Goal: Task Accomplishment & Management: Use online tool/utility

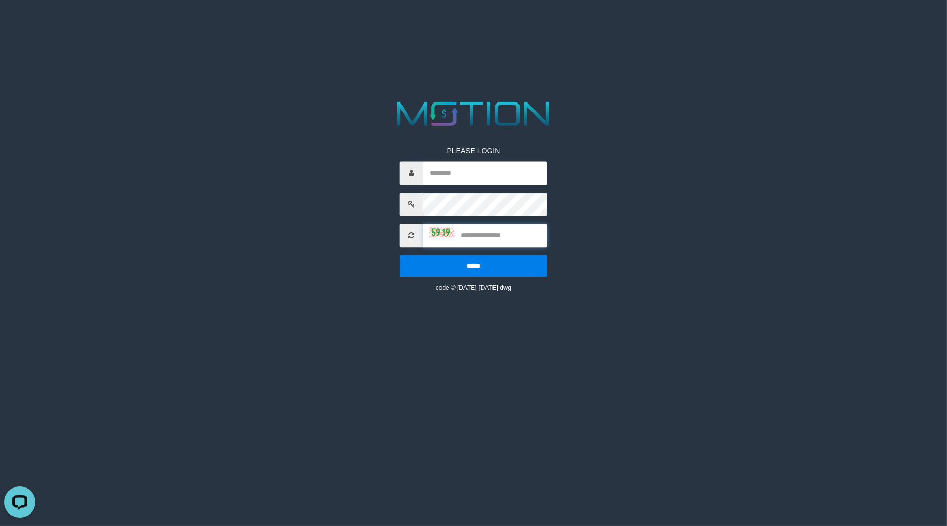
click at [427, 235] on input "text" at bounding box center [485, 235] width 124 height 23
click at [432, 230] on img at bounding box center [442, 232] width 26 height 10
click at [474, 186] on div "PLEASE LOGIN ***** code © 2012-2018 dwg" at bounding box center [473, 211] width 163 height 162
click at [482, 175] on input "text" at bounding box center [485, 172] width 124 height 23
type input "********"
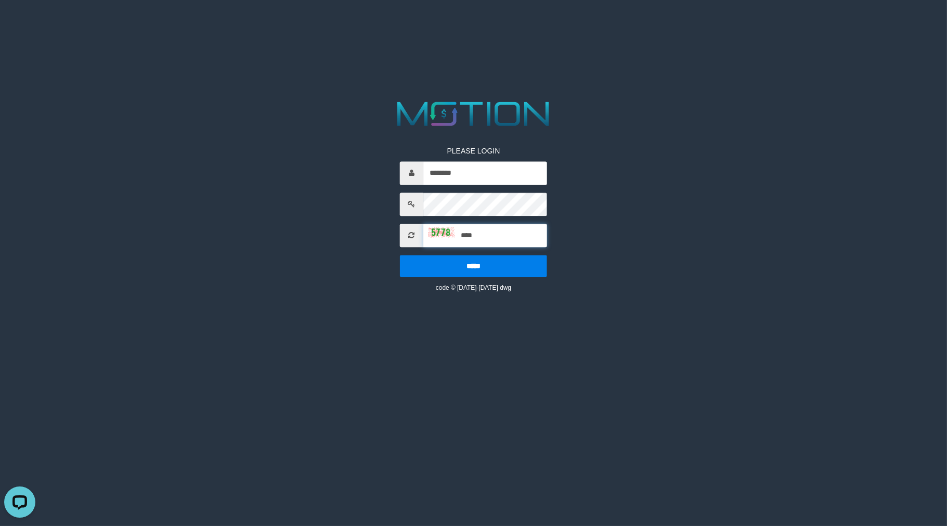
type input "****"
click at [400, 255] on input "*****" at bounding box center [473, 266] width 147 height 22
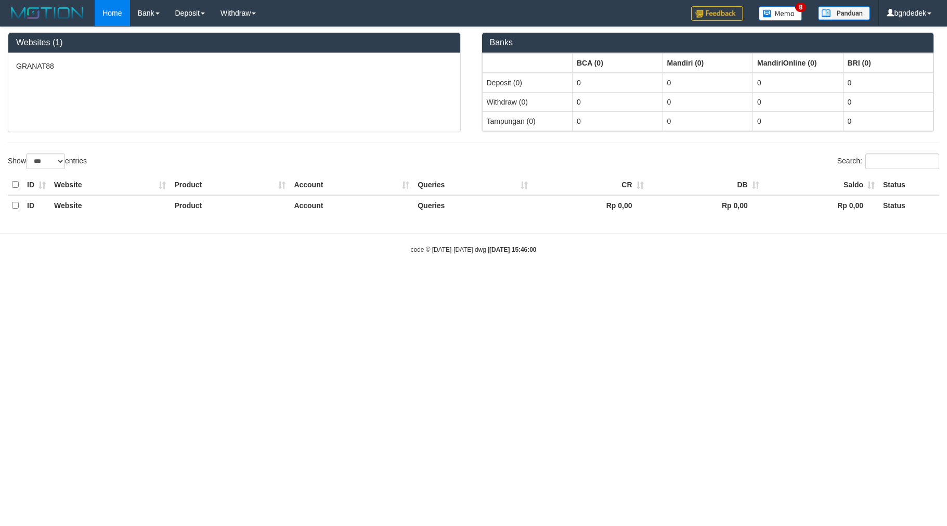
select select "***"
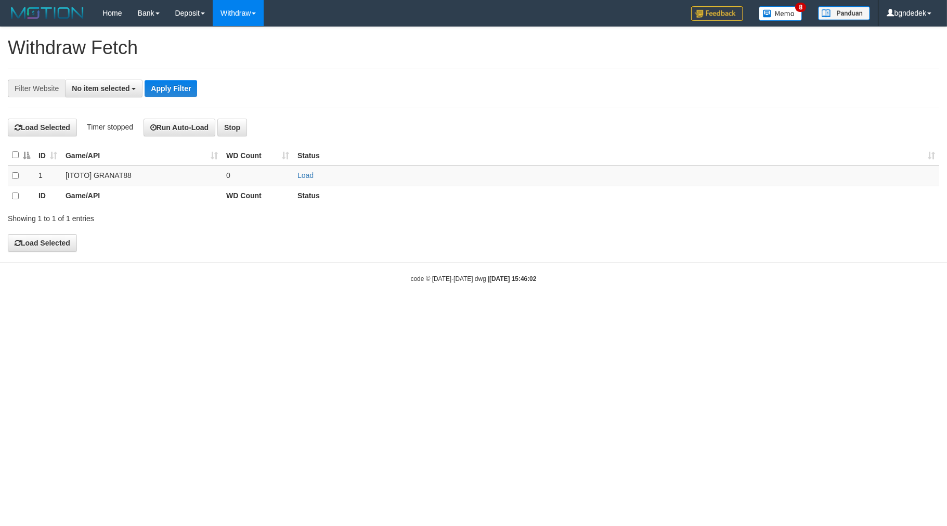
click at [344, 28] on body "Toggle navigation Home Bank Account List Load By Website Group [ITOTO] GRANAT88…" at bounding box center [473, 155] width 947 height 310
click at [105, 84] on span "No item selected" at bounding box center [101, 88] width 58 height 8
click at [112, 89] on span "No item selected" at bounding box center [101, 88] width 58 height 8
click at [122, 94] on button "No item selected" at bounding box center [104, 89] width 78 height 18
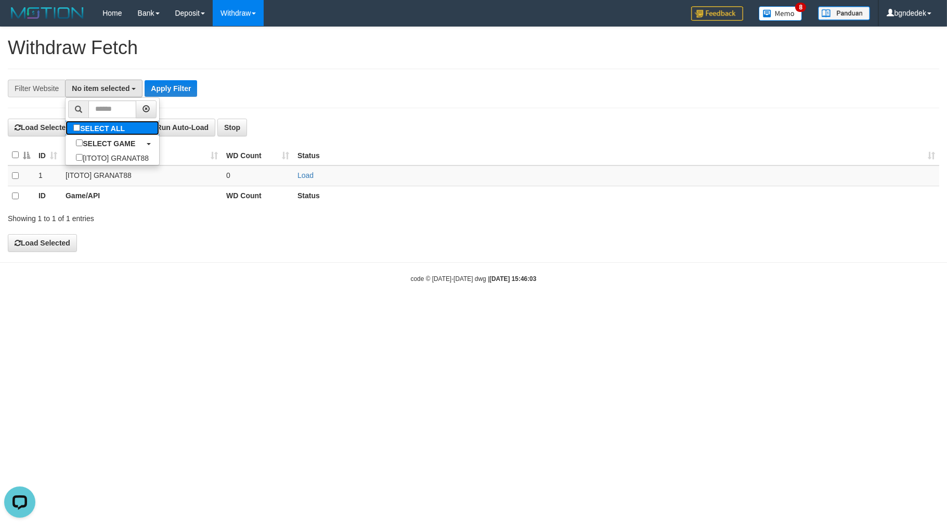
click at [100, 131] on label "SELECT ALL" at bounding box center [101, 128] width 70 height 15
select select "****"
click at [14, 149] on th at bounding box center [21, 155] width 27 height 20
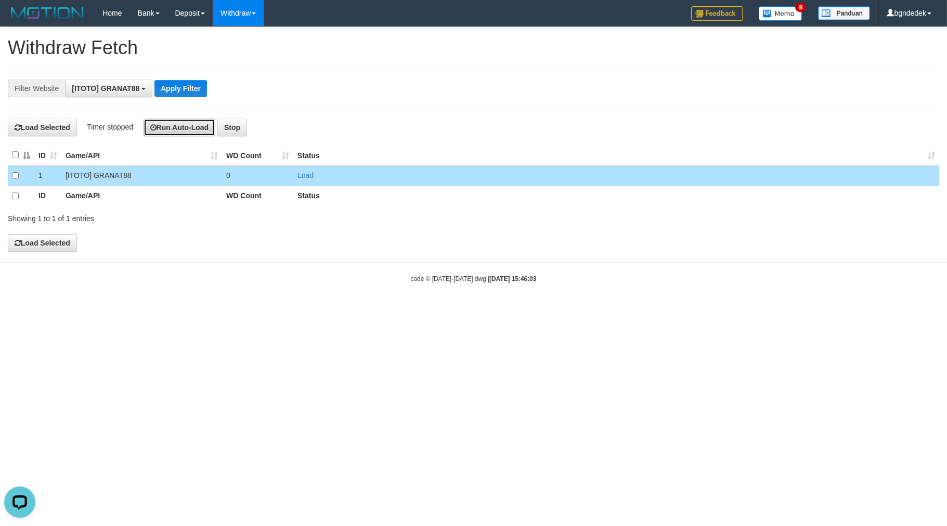
click at [185, 121] on button "Run Auto-Load" at bounding box center [180, 128] width 72 height 18
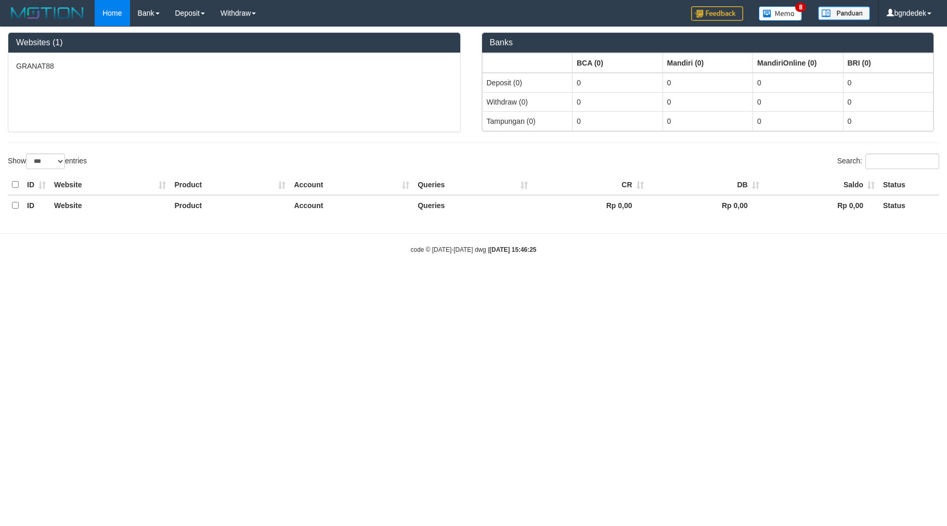
select select "***"
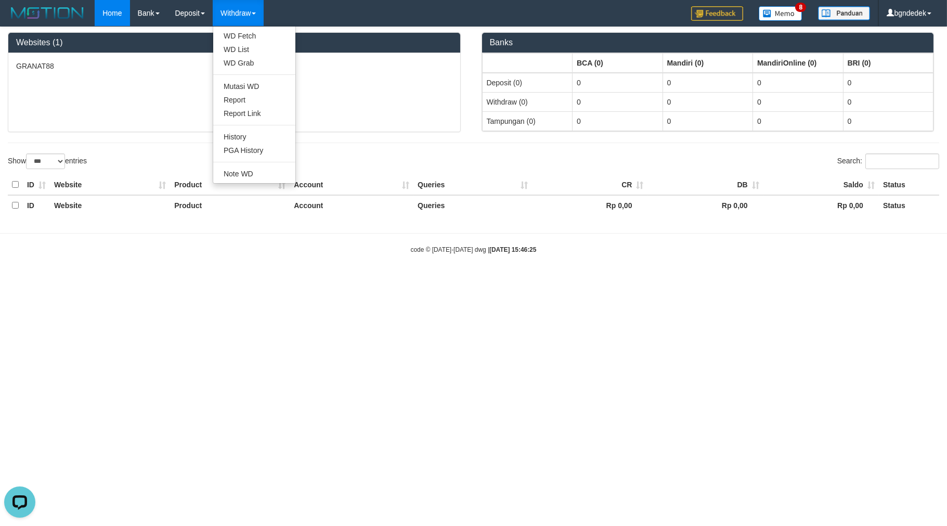
click at [235, 12] on link "Withdraw" at bounding box center [238, 13] width 51 height 26
click at [252, 48] on link "WD List" at bounding box center [254, 50] width 82 height 14
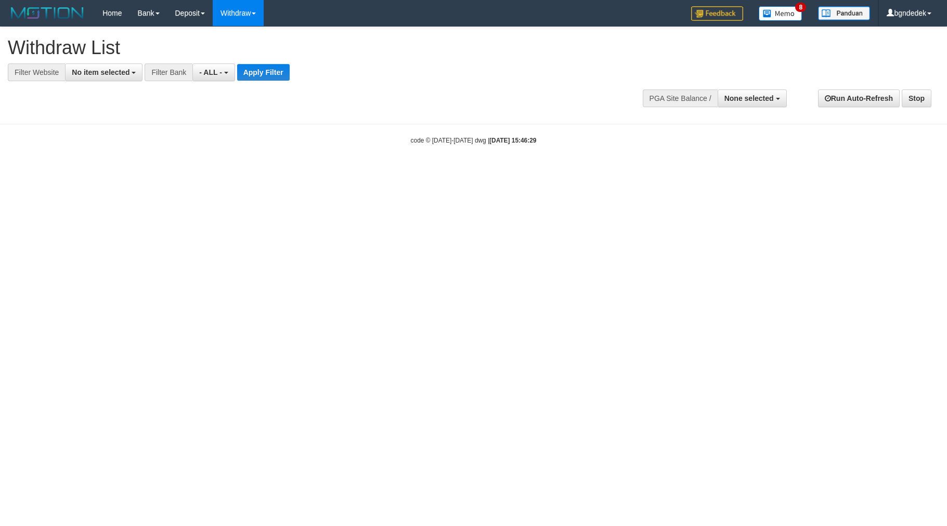
select select
click at [121, 70] on span "No item selected" at bounding box center [101, 72] width 58 height 8
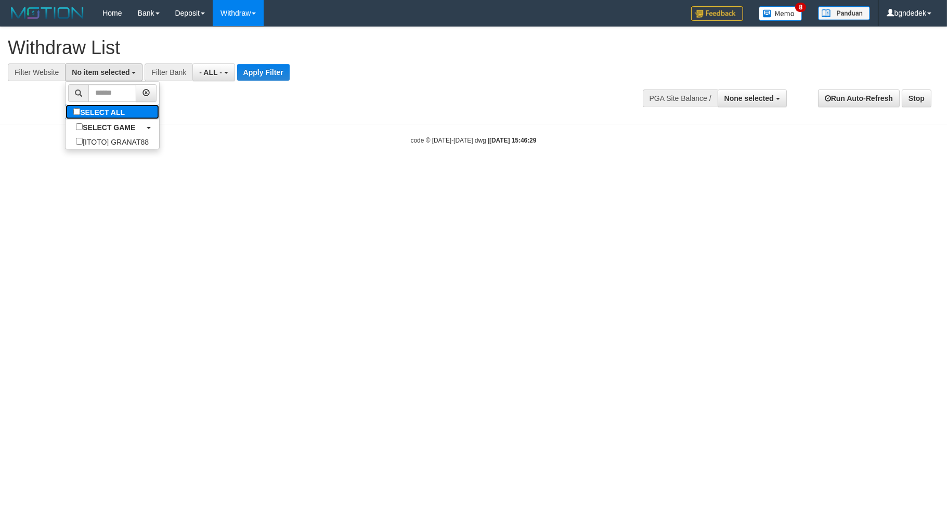
click at [124, 105] on label "SELECT ALL" at bounding box center [101, 112] width 70 height 15
select select "****"
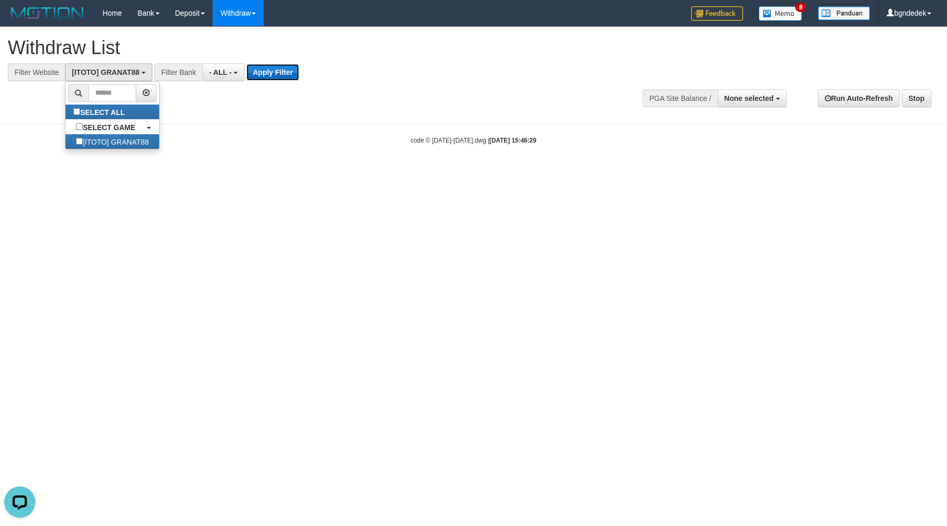
click at [275, 64] on button "Apply Filter" at bounding box center [273, 72] width 53 height 17
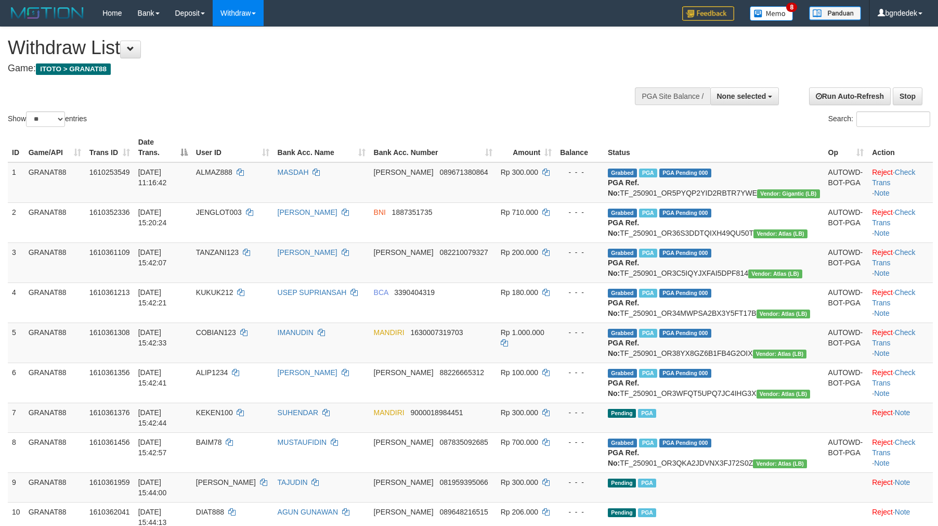
select select
select select "**"
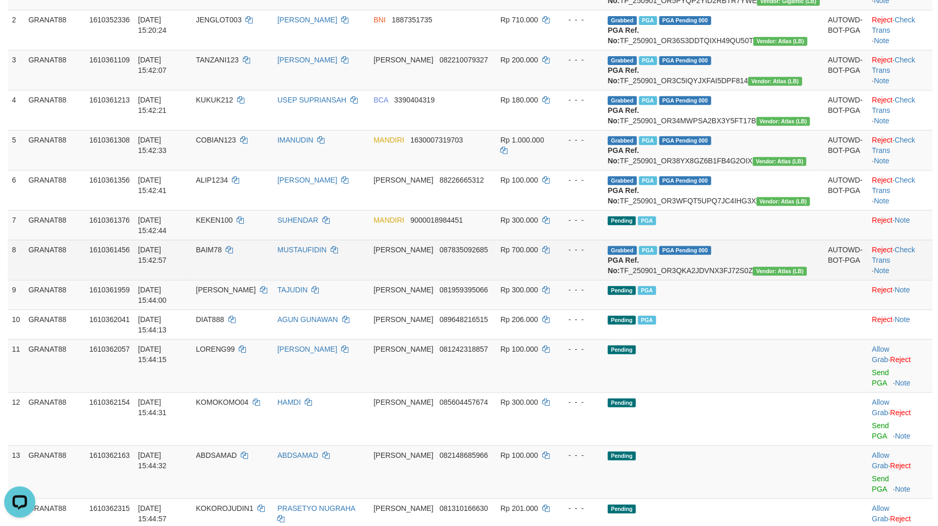
scroll to position [385, 0]
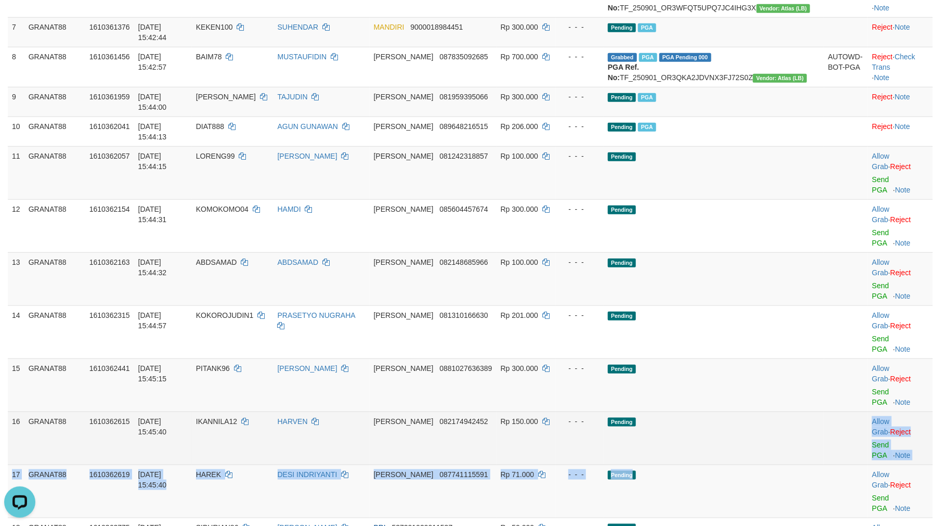
click at [742, 368] on tbody "1 GRANAT88 1610253549 01/09/2025 11:16:42 ALMAZ888 MASDAH DANA 089671380864 Rp …" at bounding box center [470, 227] width 925 height 900
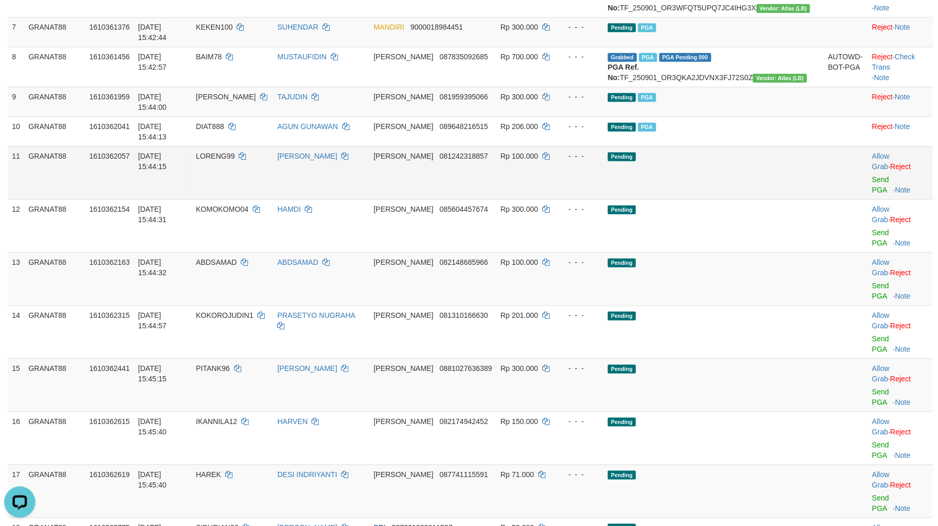
click at [538, 160] on span "Rp 100.000" at bounding box center [519, 156] width 37 height 8
click at [557, 184] on td "Rp 100.000" at bounding box center [527, 172] width 60 height 53
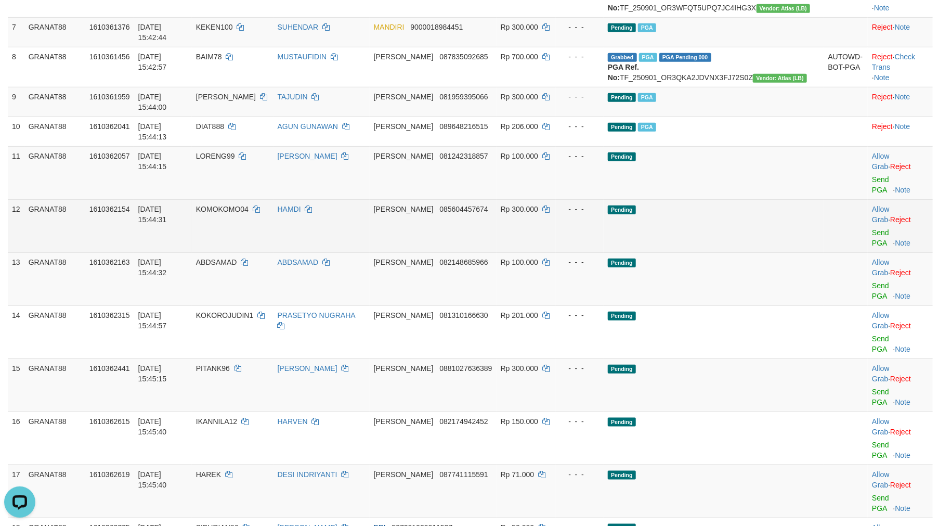
click at [557, 222] on td "Rp 300.000" at bounding box center [527, 225] width 60 height 53
drag, startPoint x: 565, startPoint y: 222, endPoint x: 559, endPoint y: 222, distance: 6.3
click at [557, 222] on td "Rp 300.000" at bounding box center [527, 225] width 60 height 53
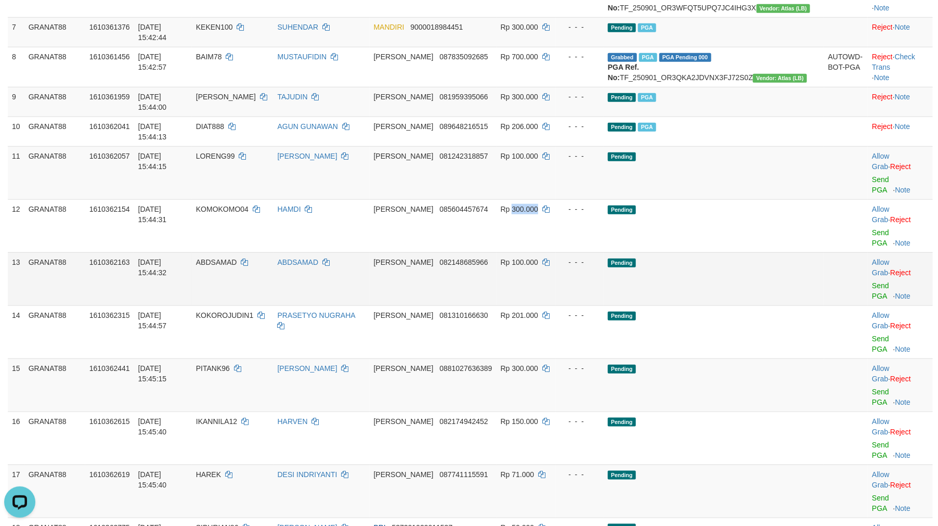
copy span "300.000"
click at [538, 258] on span "Rp 100.000" at bounding box center [519, 262] width 37 height 8
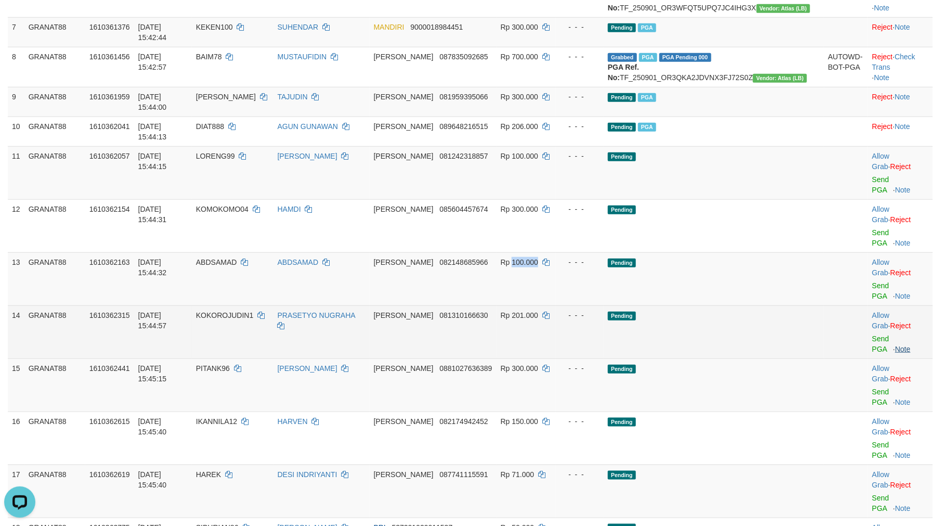
copy span "100.000"
click at [557, 305] on td "Rp 201.000" at bounding box center [527, 331] width 60 height 53
drag, startPoint x: 563, startPoint y: 278, endPoint x: 554, endPoint y: 276, distance: 9.6
click at [554, 305] on td "Rp 201.000" at bounding box center [527, 331] width 60 height 53
copy span "201.000"
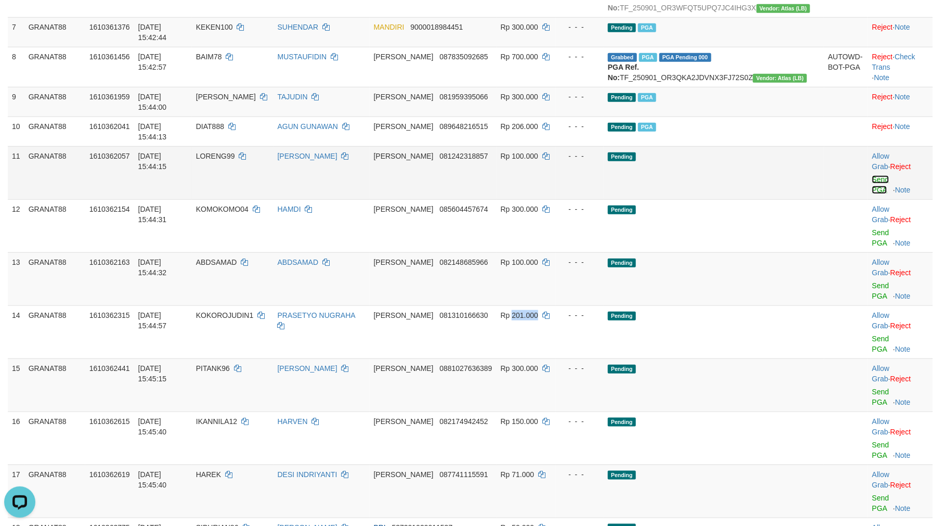
click at [875, 194] on link "Send PGA" at bounding box center [880, 184] width 17 height 19
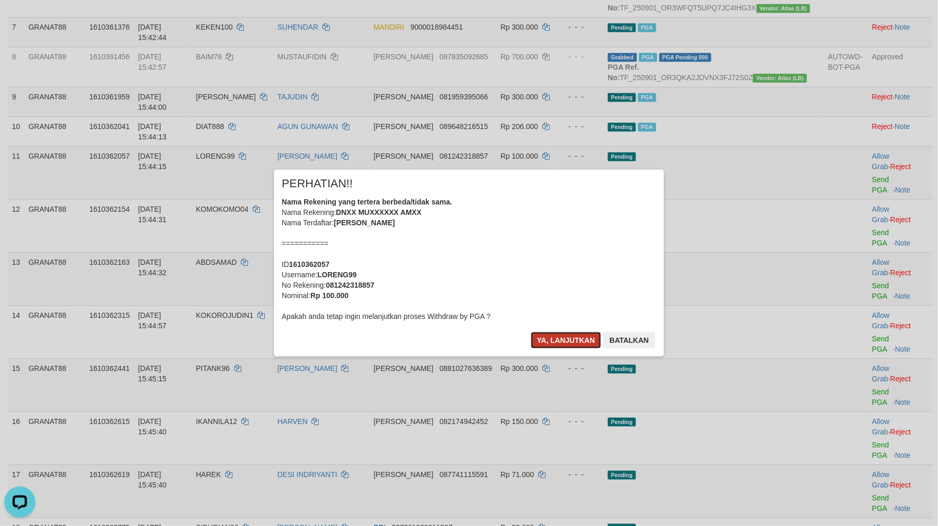
click at [560, 333] on button "Ya, lanjutkan" at bounding box center [566, 340] width 71 height 17
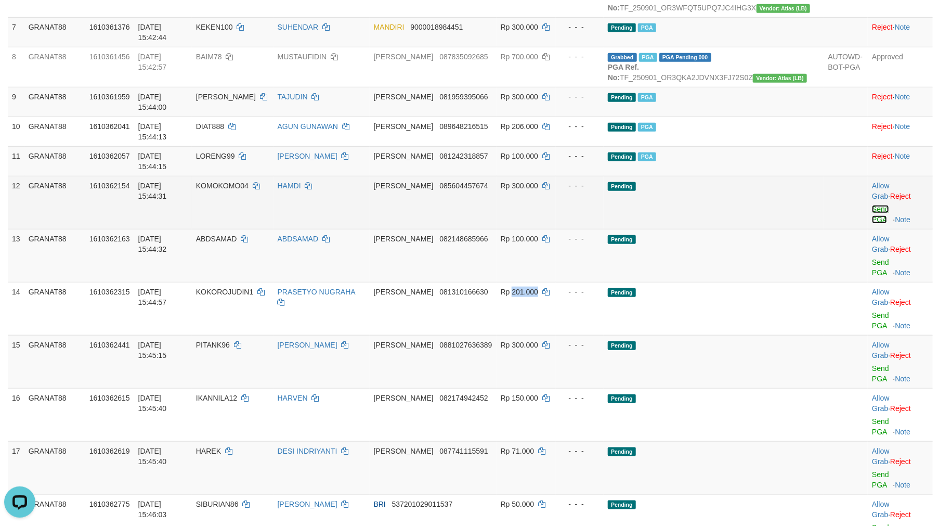
click at [872, 221] on link "Send PGA" at bounding box center [880, 214] width 17 height 19
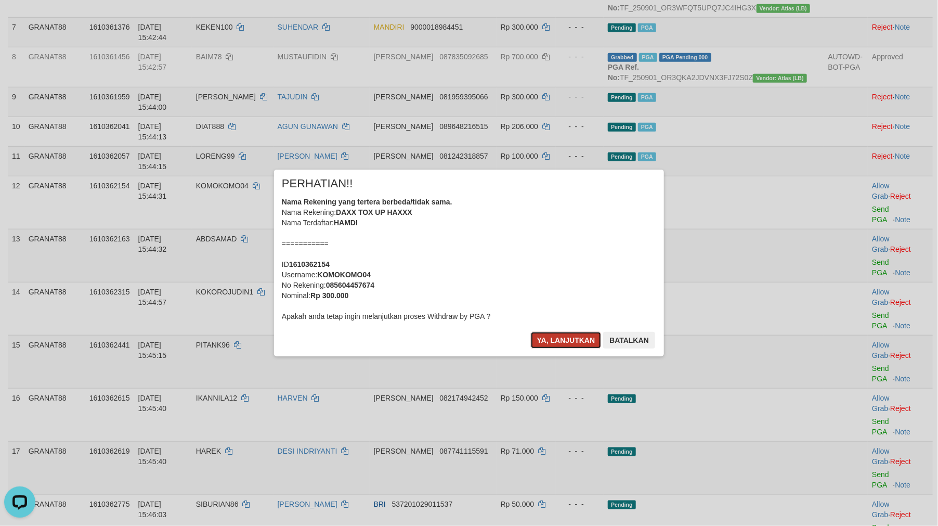
click at [574, 345] on button "Ya, lanjutkan" at bounding box center [566, 340] width 71 height 17
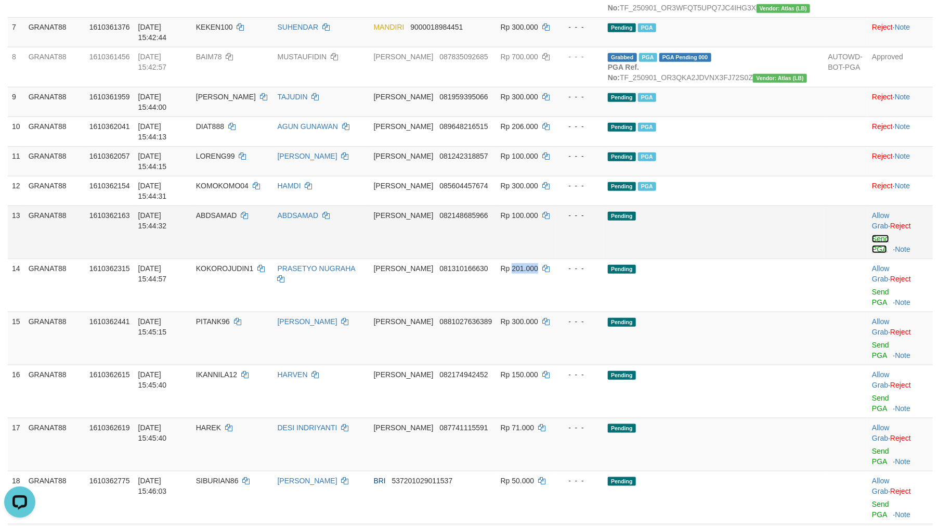
click at [880, 238] on link "Send PGA" at bounding box center [880, 244] width 17 height 19
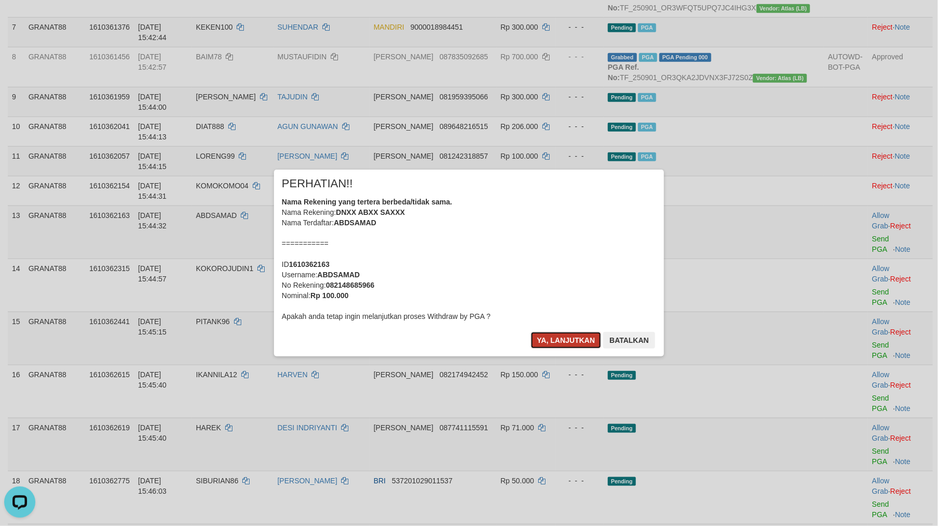
click at [551, 336] on button "Ya, lanjutkan" at bounding box center [566, 340] width 71 height 17
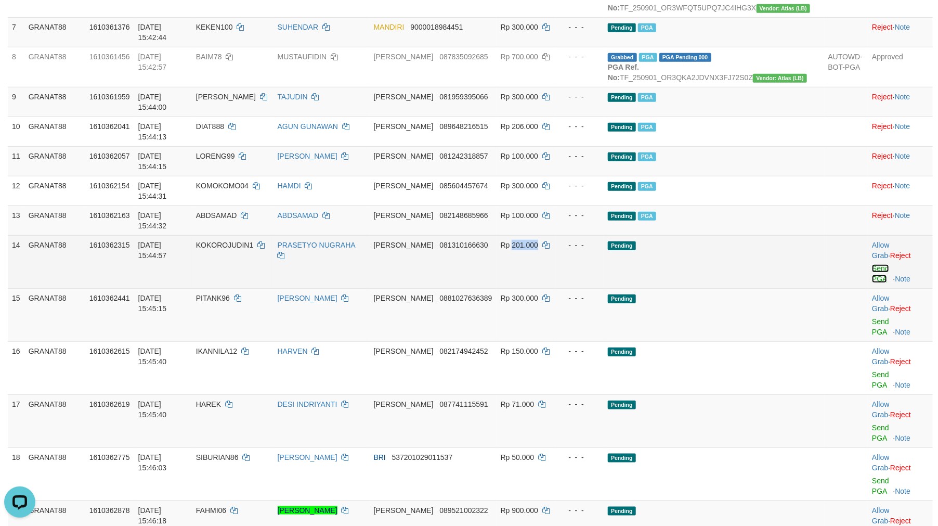
click at [872, 264] on link "Send PGA" at bounding box center [880, 273] width 17 height 19
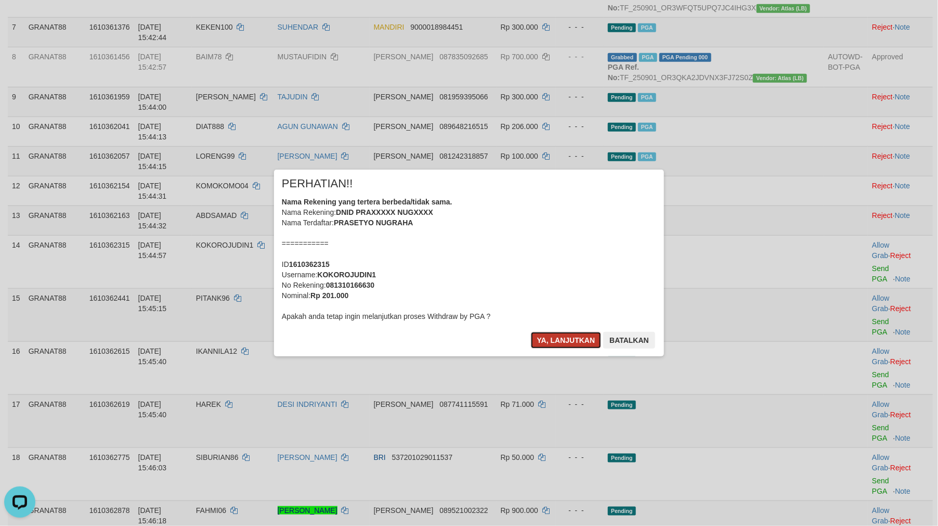
click at [560, 335] on button "Ya, lanjutkan" at bounding box center [566, 340] width 71 height 17
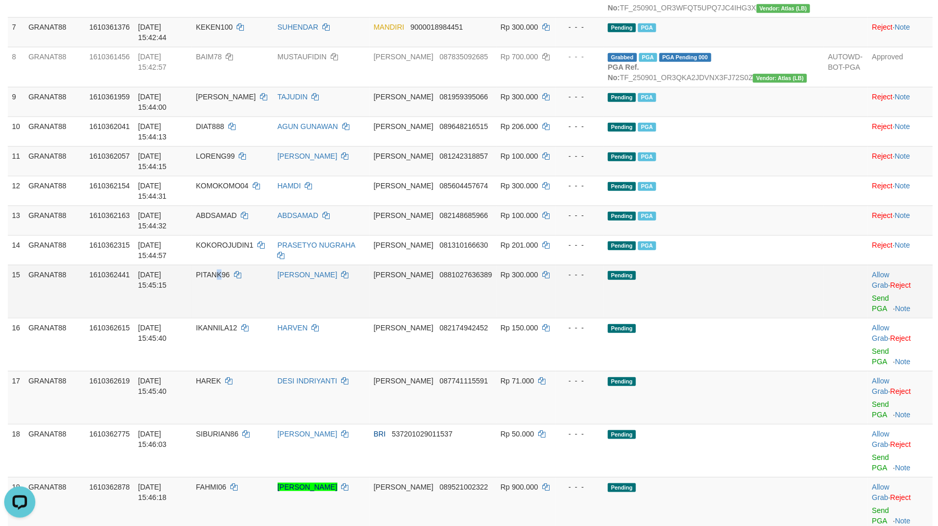
click at [230, 271] on span "PITANK96" at bounding box center [213, 275] width 34 height 8
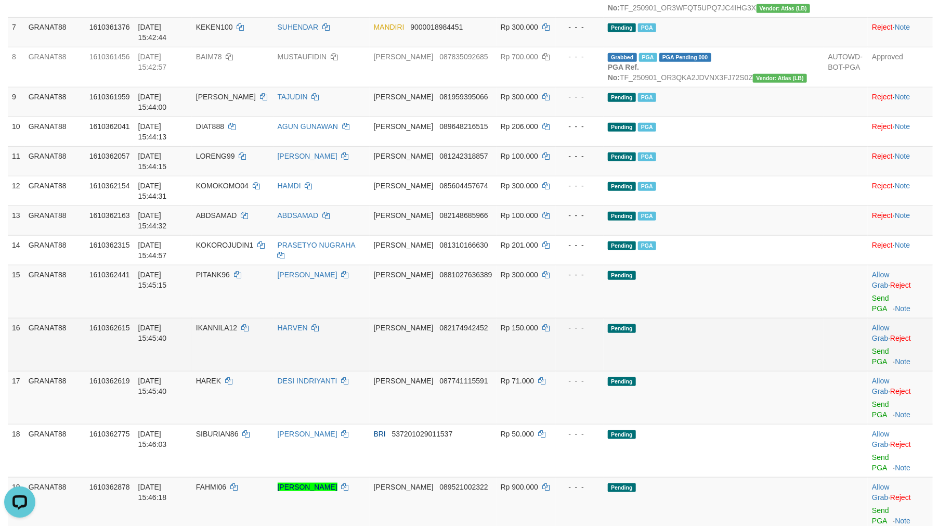
click at [237, 324] on span "IKANNILA12" at bounding box center [216, 328] width 41 height 8
drag, startPoint x: 252, startPoint y: 294, endPoint x: 243, endPoint y: 293, distance: 9.4
click at [237, 324] on span "IKANNILA12" at bounding box center [216, 328] width 41 height 8
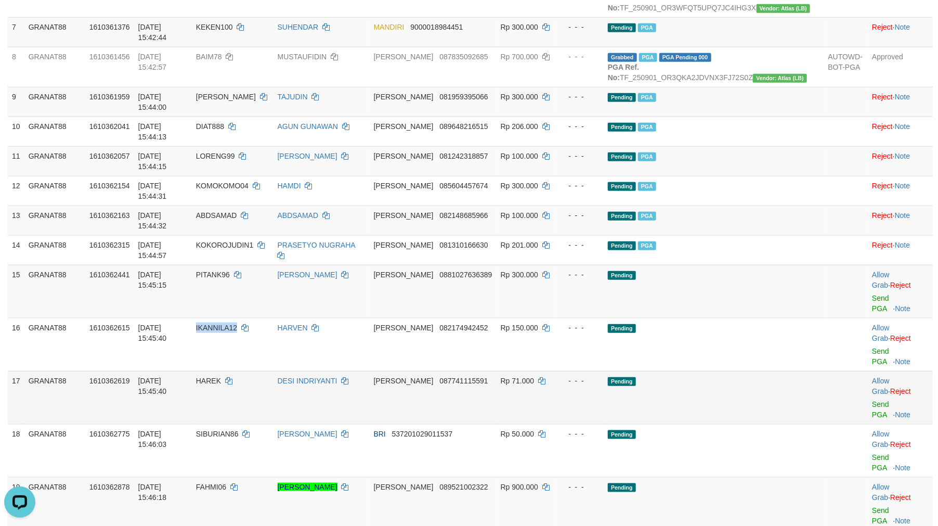
copy span "IKANNILA12"
drag, startPoint x: 242, startPoint y: 425, endPoint x: 271, endPoint y: 419, distance: 29.3
copy span "SEWI"
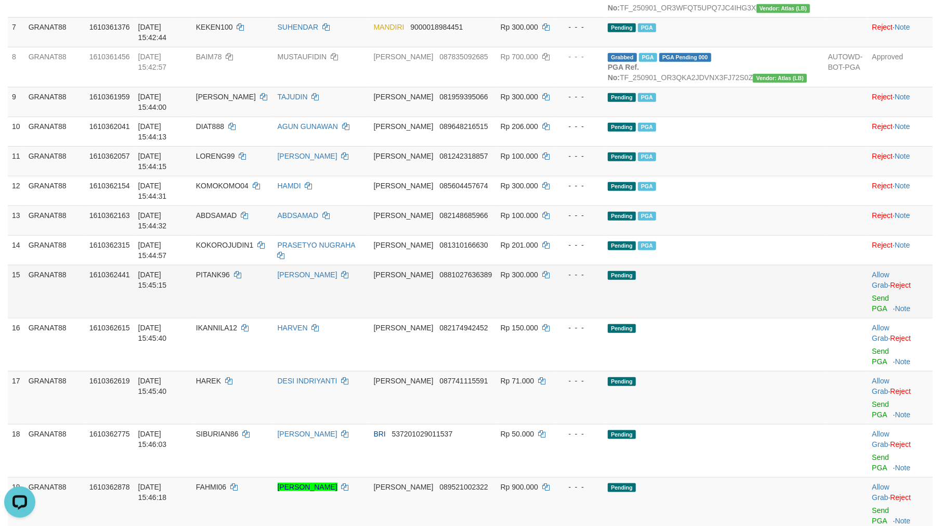
click at [538, 271] on span "Rp 300.000" at bounding box center [519, 275] width 37 height 8
drag, startPoint x: 564, startPoint y: 263, endPoint x: 557, endPoint y: 264, distance: 7.3
click at [538, 271] on span "Rp 300.000" at bounding box center [519, 275] width 37 height 8
copy span "300.000"
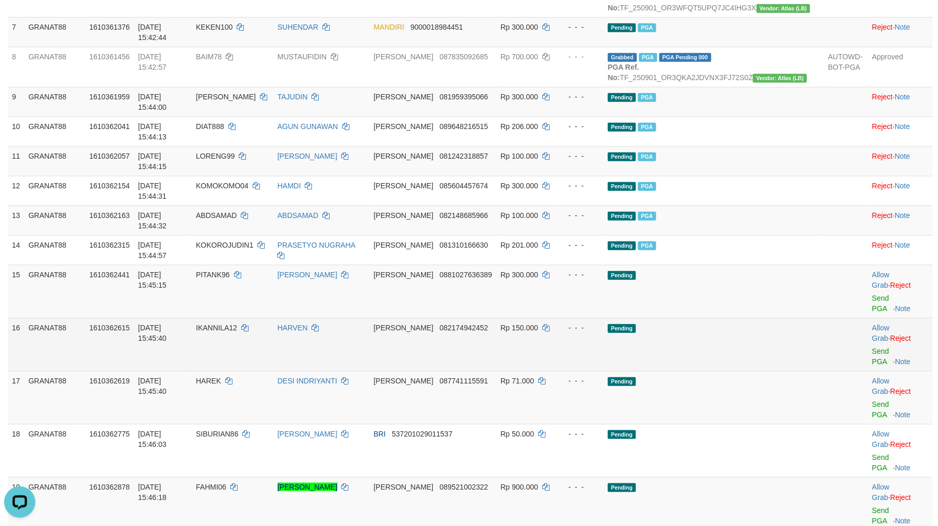
click at [538, 324] on span "Rp 150.000" at bounding box center [519, 328] width 37 height 8
drag, startPoint x: 558, startPoint y: 298, endPoint x: 564, endPoint y: 298, distance: 5.7
click at [538, 324] on span "Rp 150.000" at bounding box center [519, 328] width 37 height 8
copy span "150.000"
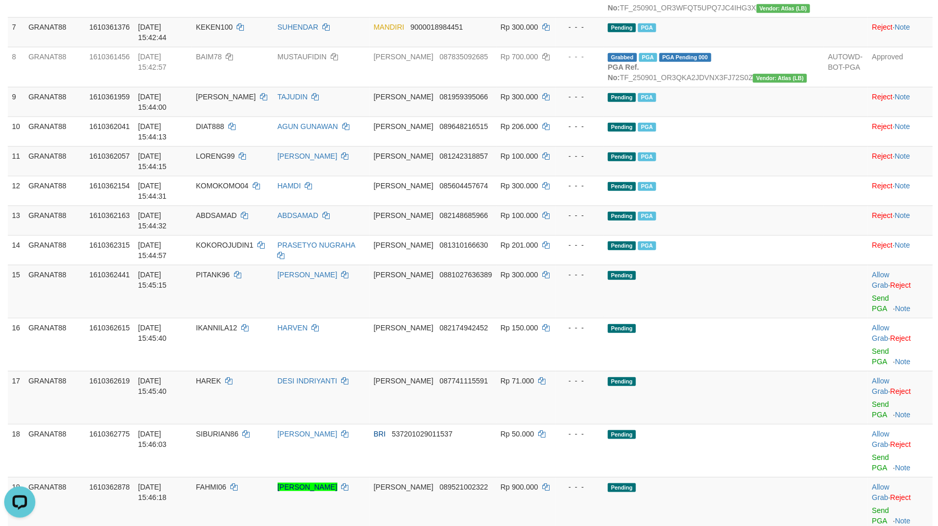
drag, startPoint x: 566, startPoint y: 425, endPoint x: 560, endPoint y: 425, distance: 6.2
copy span "100.000"
click at [872, 294] on link "Send PGA" at bounding box center [880, 303] width 17 height 19
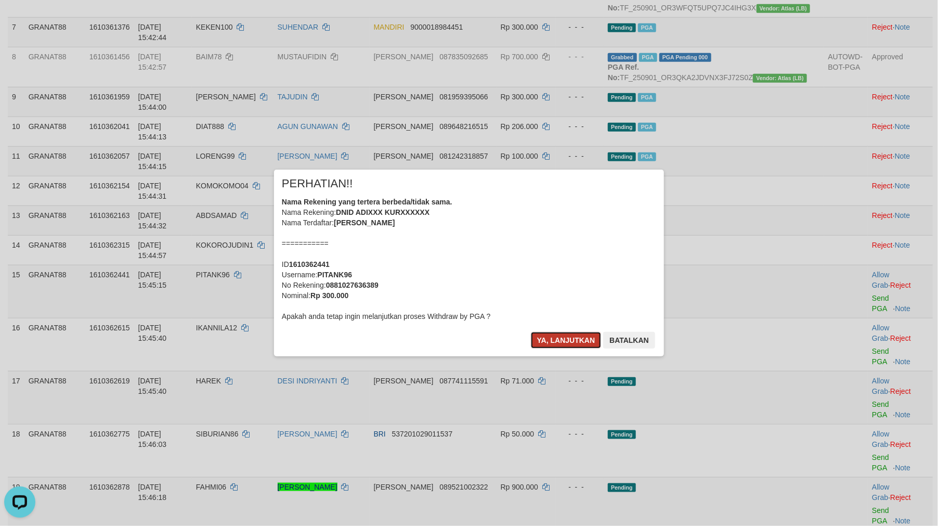
click at [547, 339] on button "Ya, lanjutkan" at bounding box center [566, 340] width 71 height 17
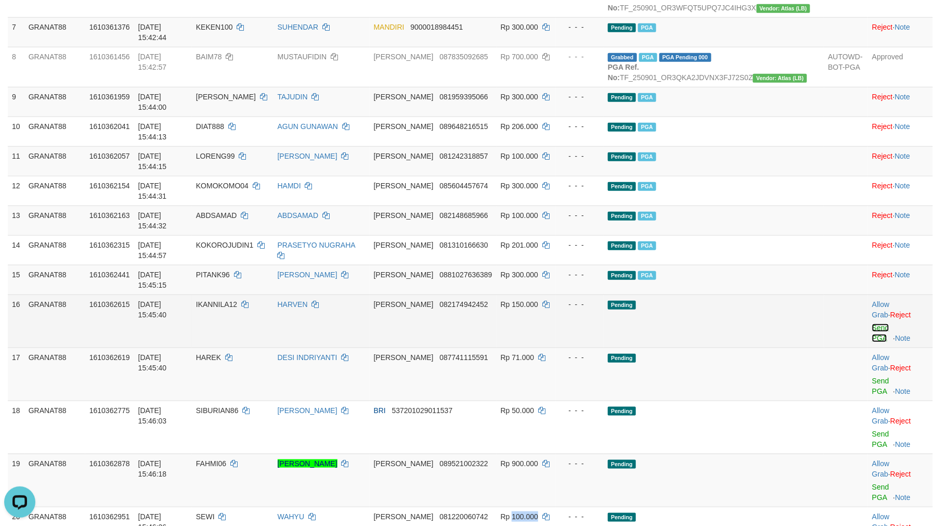
click at [872, 324] on link "Send PGA" at bounding box center [880, 333] width 17 height 19
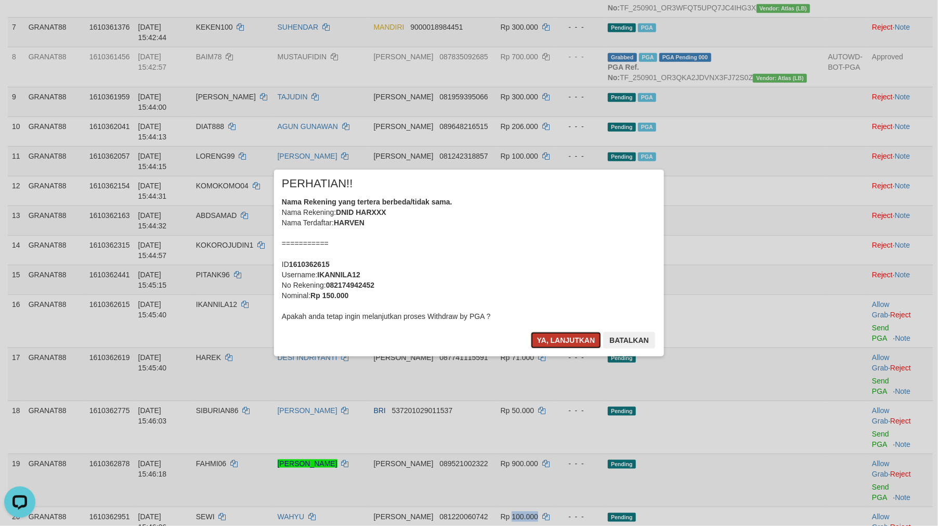
click at [557, 335] on button "Ya, lanjutkan" at bounding box center [566, 340] width 71 height 17
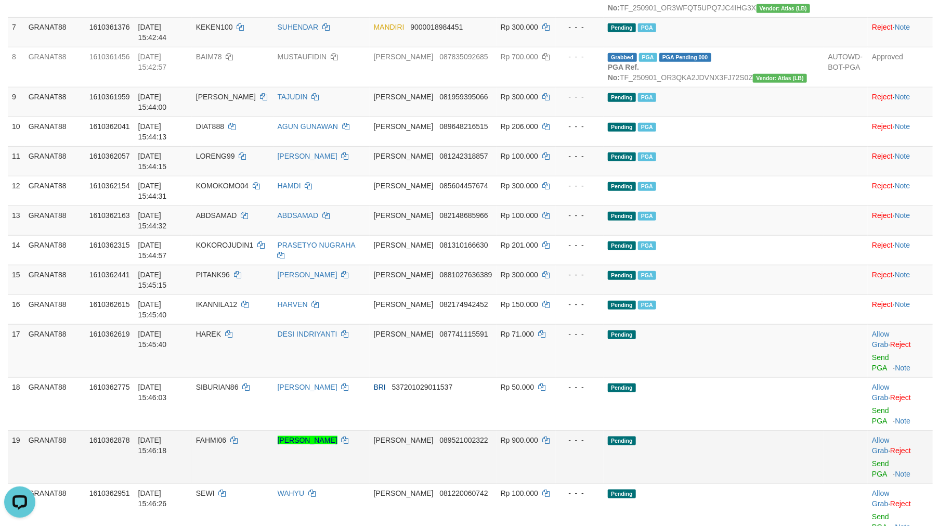
click at [226, 436] on span "FAHMI06" at bounding box center [211, 440] width 30 height 8
drag, startPoint x: 254, startPoint y: 367, endPoint x: 247, endPoint y: 365, distance: 7.6
click at [226, 436] on span "FAHMI06" at bounding box center [211, 440] width 30 height 8
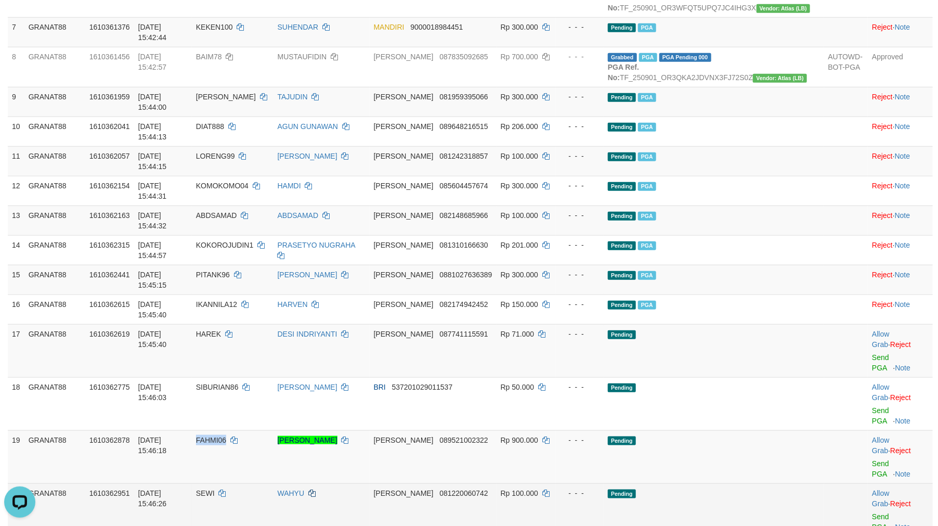
copy span "FAHMI06"
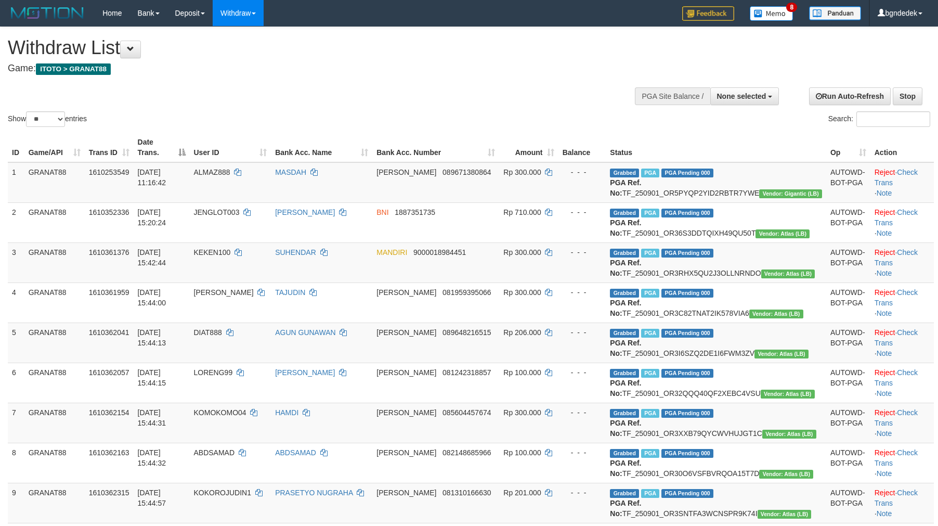
select select
select select "**"
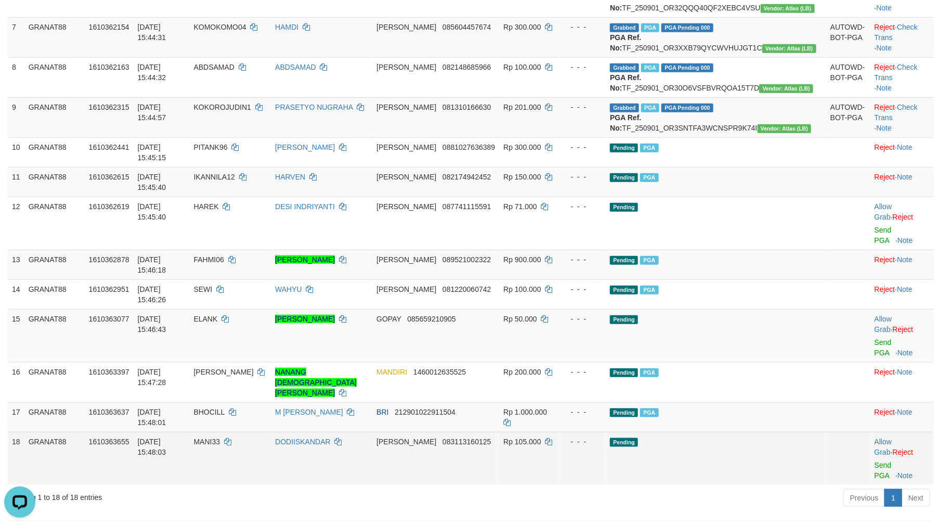
click at [221, 438] on span "MANI33" at bounding box center [207, 442] width 27 height 8
copy span "MANI33"
click at [541, 438] on span "Rp 105.000" at bounding box center [522, 442] width 37 height 8
drag, startPoint x: 563, startPoint y: 417, endPoint x: 554, endPoint y: 419, distance: 9.0
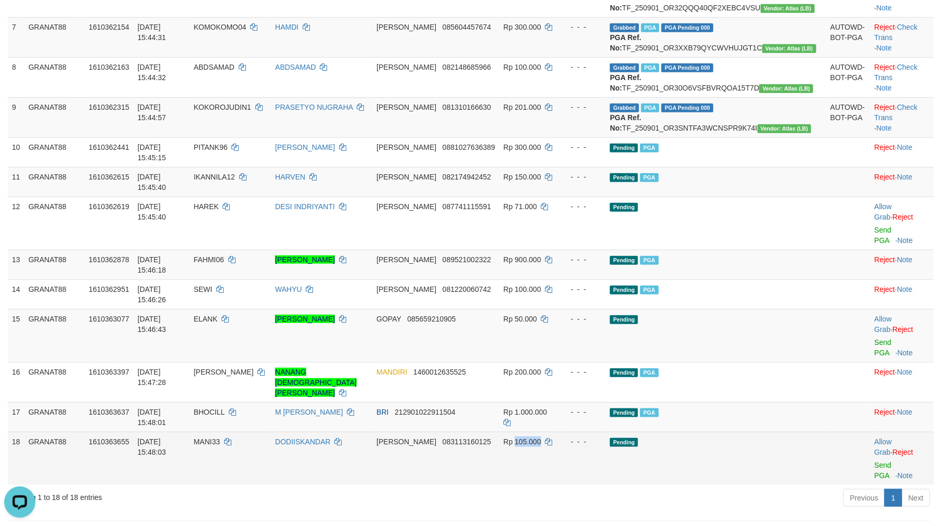
click at [541, 438] on span "Rp 105.000" at bounding box center [522, 442] width 37 height 8
copy span "105.000"
click at [875, 461] on link "Send PGA" at bounding box center [883, 470] width 17 height 19
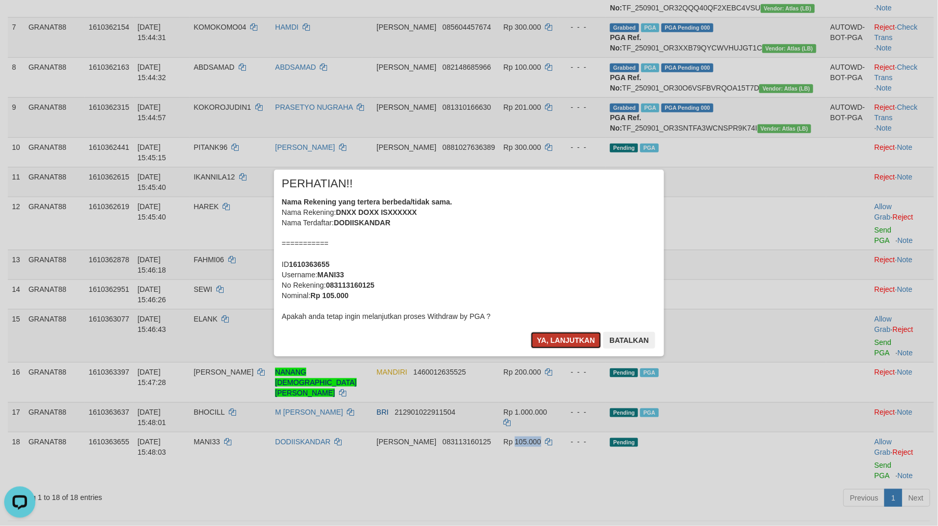
click at [546, 339] on button "Ya, lanjutkan" at bounding box center [566, 340] width 71 height 17
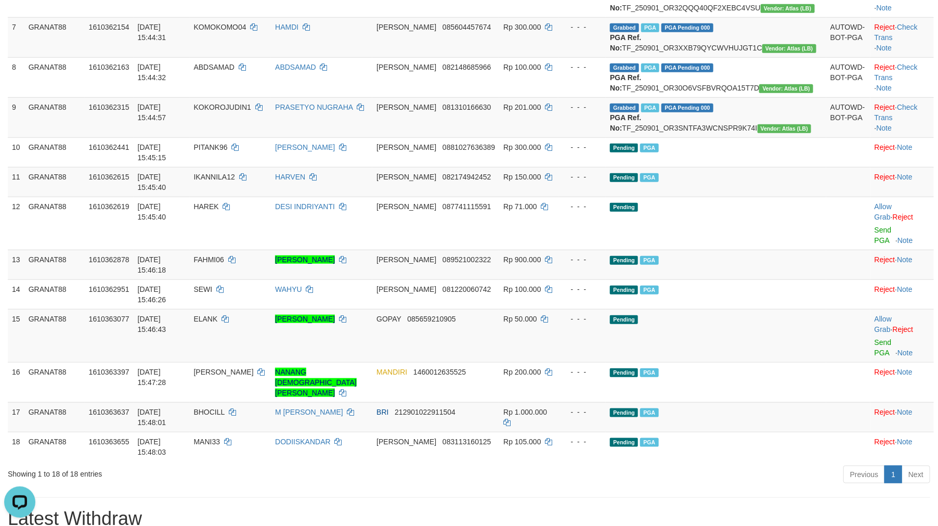
click at [579, 471] on div "**********" at bounding box center [469, 488] width 938 height 1692
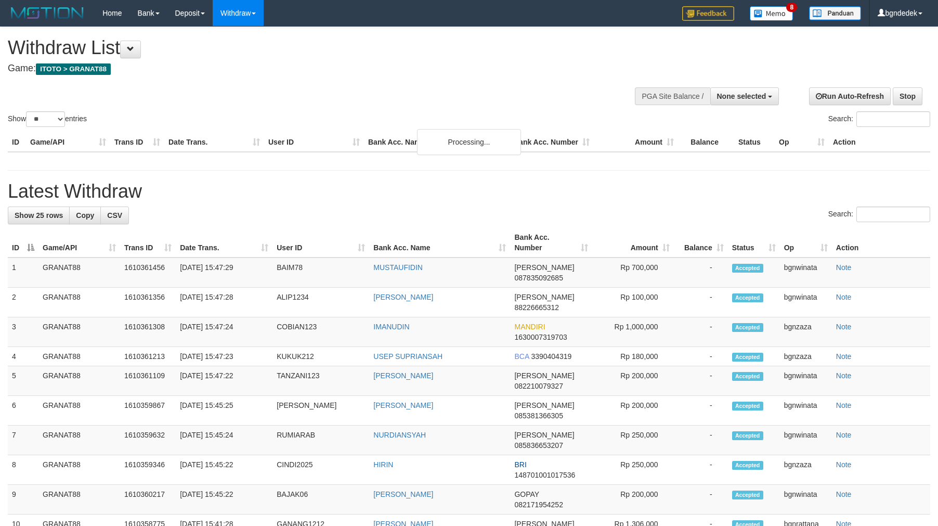
select select
select select "**"
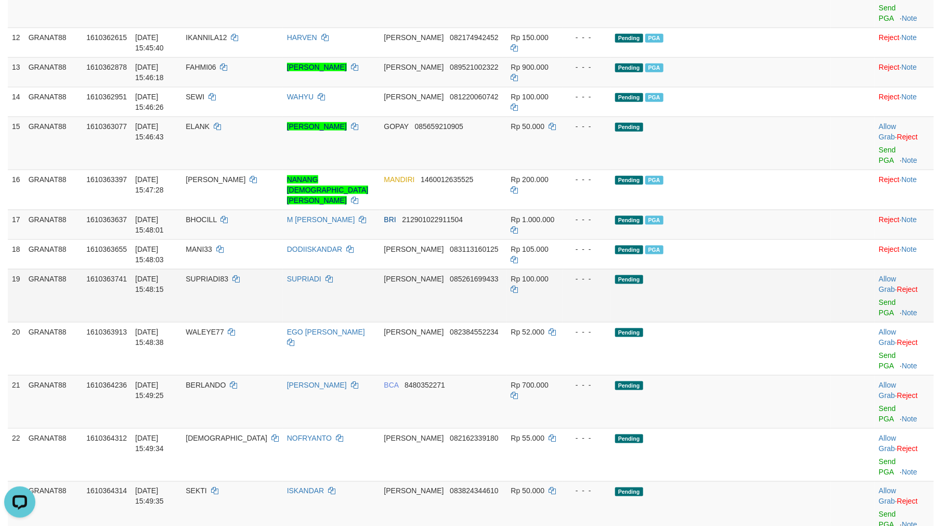
click at [228, 275] on span "SUPRIADI83" at bounding box center [207, 279] width 43 height 8
drag, startPoint x: 258, startPoint y: 249, endPoint x: 247, endPoint y: 250, distance: 11.0
click at [228, 275] on span "SUPRIADI83" at bounding box center [207, 279] width 43 height 8
copy span "SUPRIADI83"
click at [228, 275] on span "SUPRIADI83" at bounding box center [207, 279] width 43 height 8
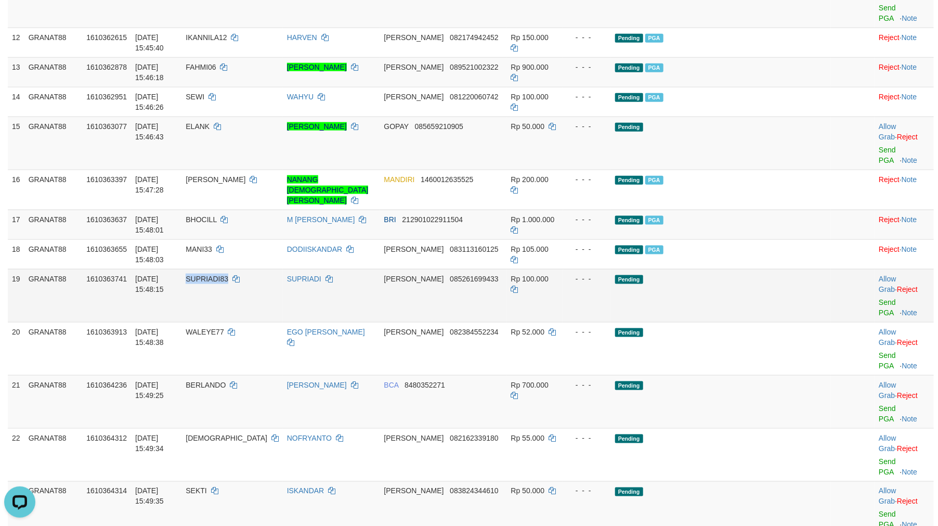
drag, startPoint x: 253, startPoint y: 246, endPoint x: 246, endPoint y: 246, distance: 7.3
click at [228, 275] on span "SUPRIADI83" at bounding box center [207, 279] width 43 height 8
copy span "SUPRIADI83"
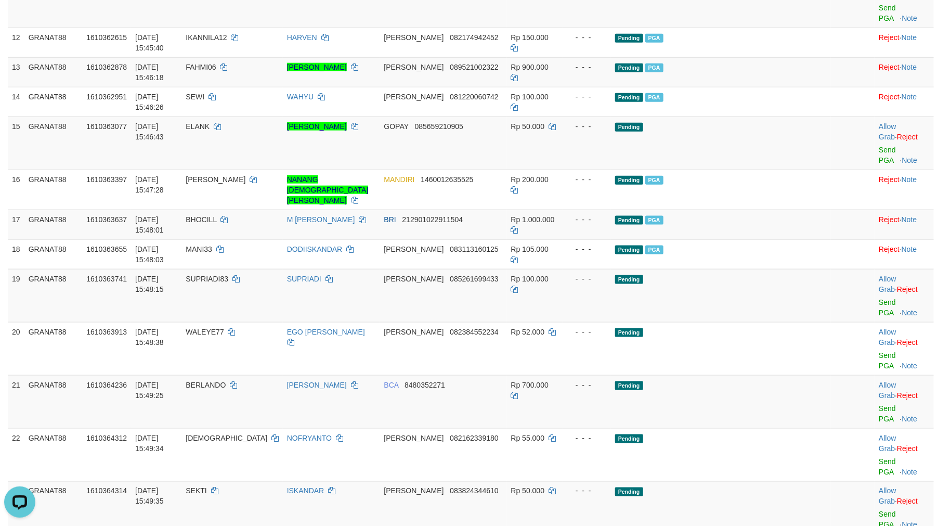
copy span "AZZI123"
click at [549, 275] on span "Rp 100.000" at bounding box center [529, 279] width 37 height 8
copy span "100.000"
click at [879, 298] on link "Send PGA" at bounding box center [887, 307] width 17 height 19
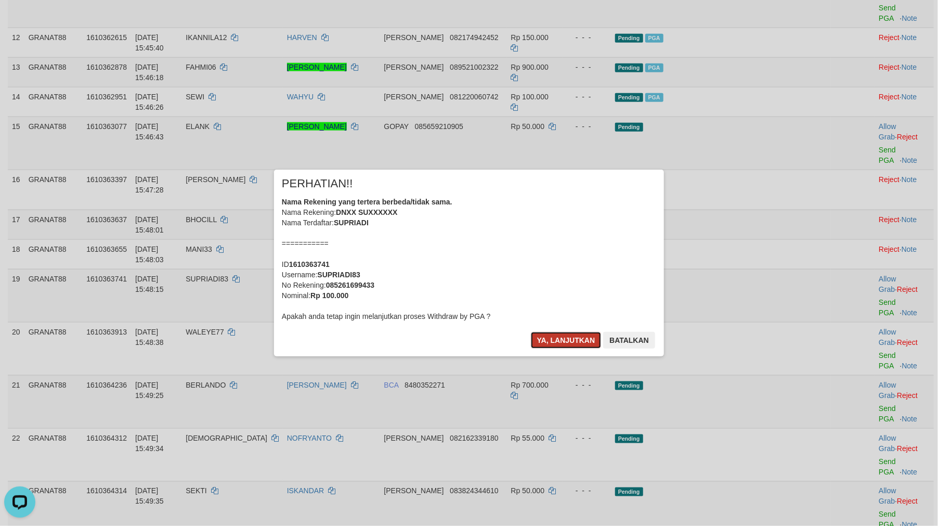
click at [561, 345] on button "Ya, lanjutkan" at bounding box center [566, 340] width 71 height 17
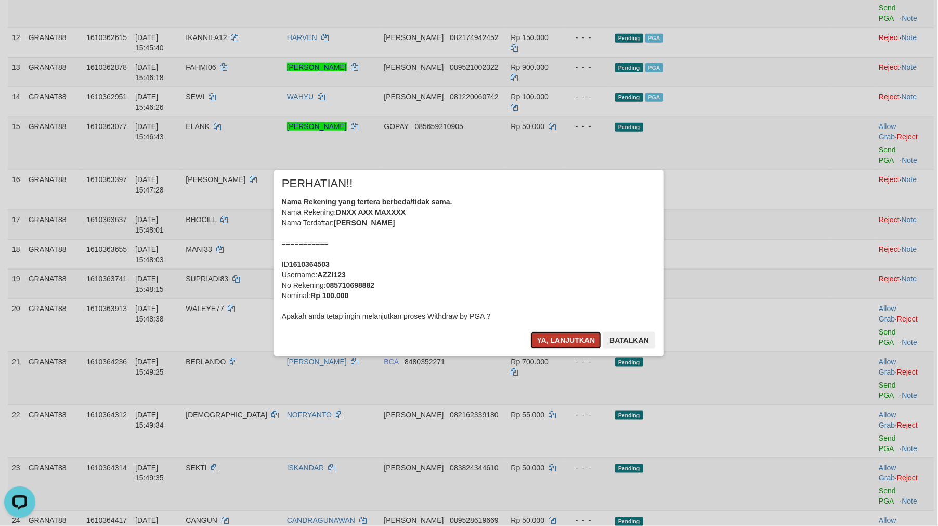
click at [576, 336] on button "Ya, lanjutkan" at bounding box center [566, 340] width 71 height 17
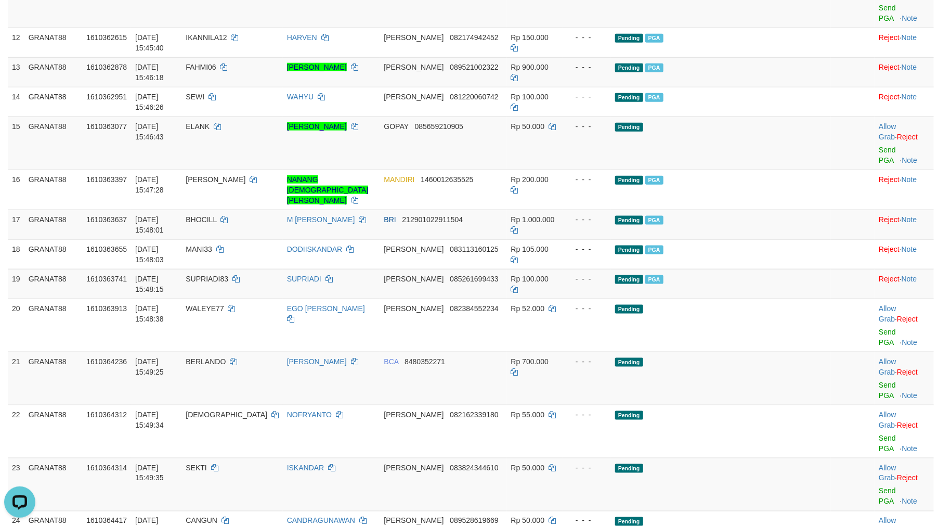
click at [335, 478] on div "**********" at bounding box center [469, 457] width 938 height 2016
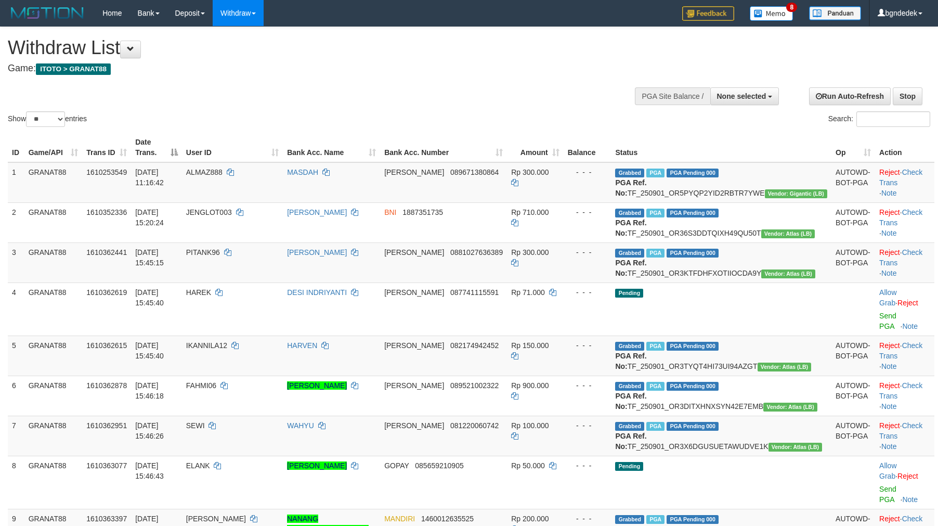
select select
select select "**"
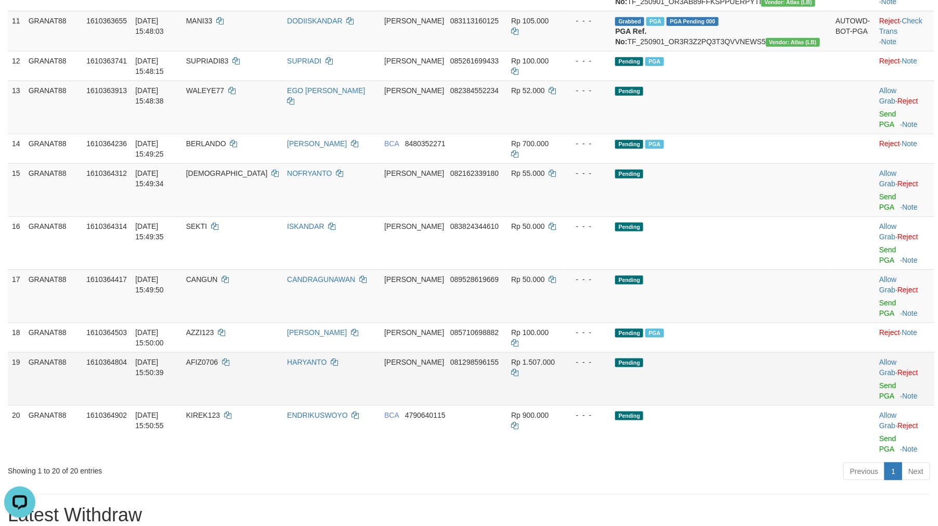
click at [218, 358] on span "AFIZ0706" at bounding box center [202, 362] width 32 height 8
copy span "AFIZ0706"
click at [555, 358] on span "Rp 1.507.000" at bounding box center [533, 362] width 44 height 8
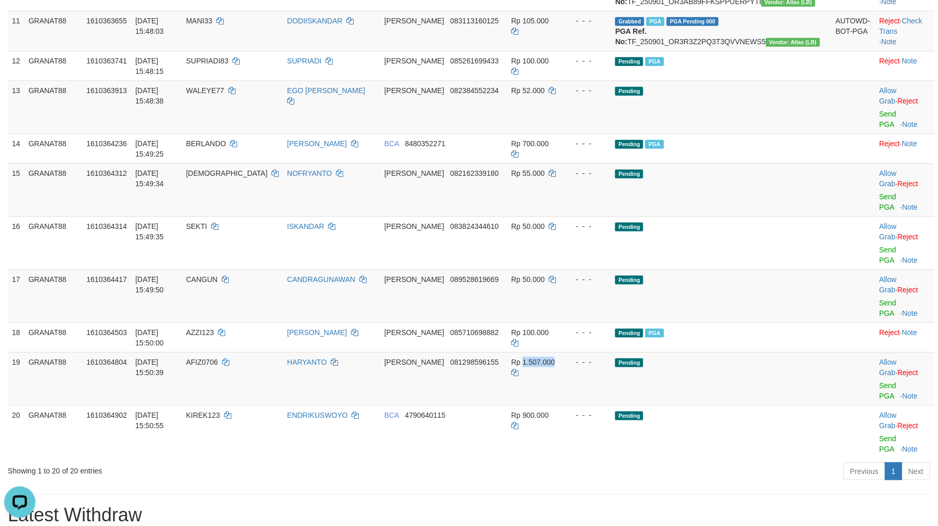
copy span "1.507.000"
click at [880, 381] on link "Send PGA" at bounding box center [888, 390] width 17 height 19
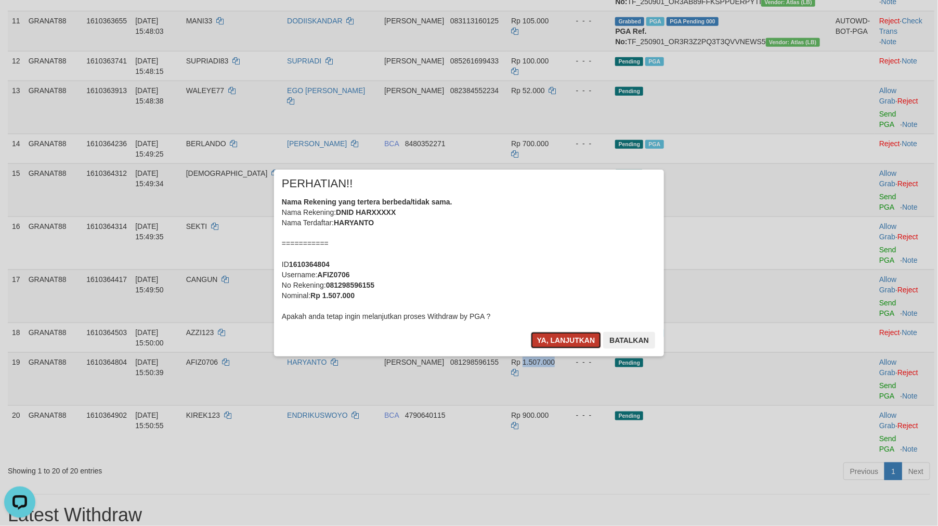
drag, startPoint x: 543, startPoint y: 338, endPoint x: 928, endPoint y: 406, distance: 391.0
click at [545, 338] on button "Ya, lanjutkan" at bounding box center [566, 340] width 71 height 17
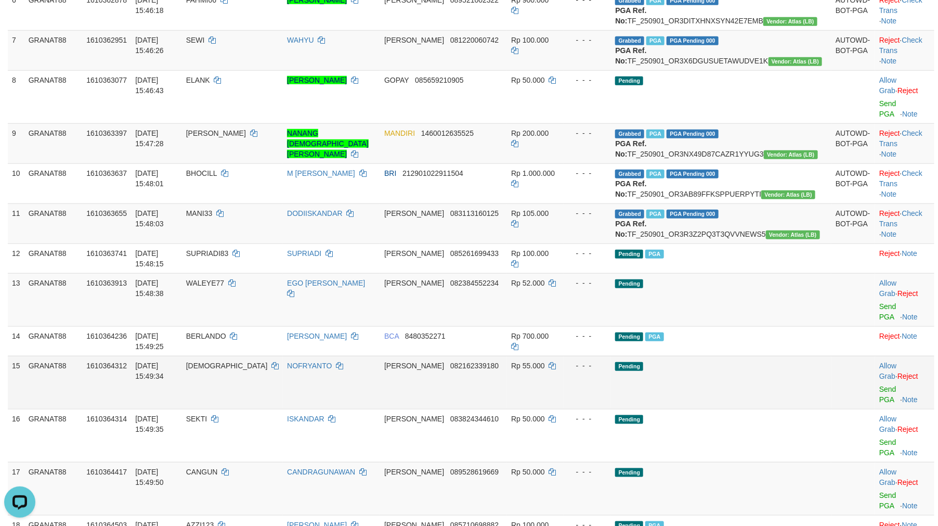
scroll to position [578, 0]
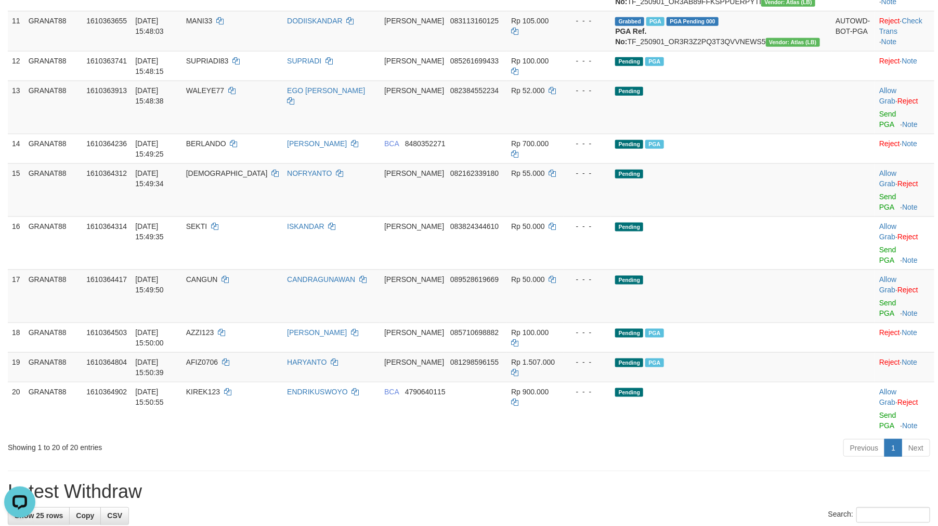
click at [480, 362] on div "**********" at bounding box center [469, 388] width 938 height 1879
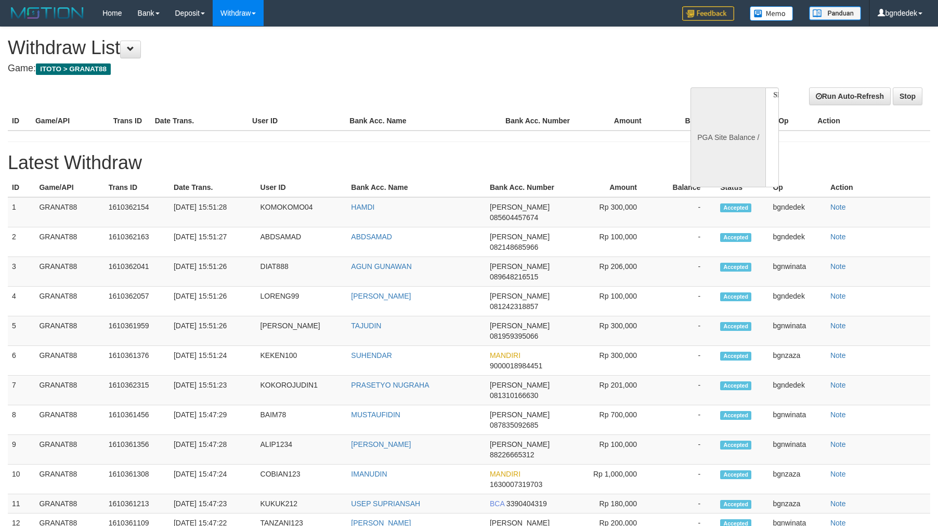
select select
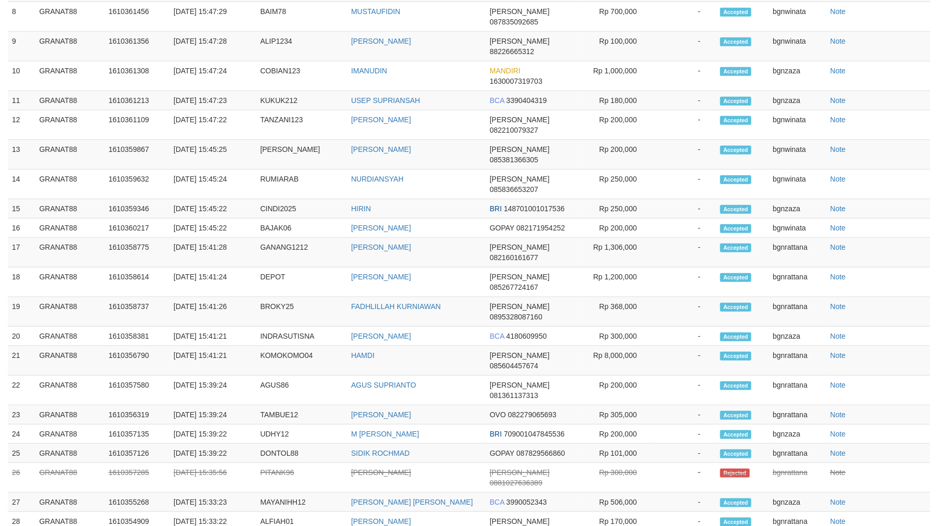
select select "**"
select select
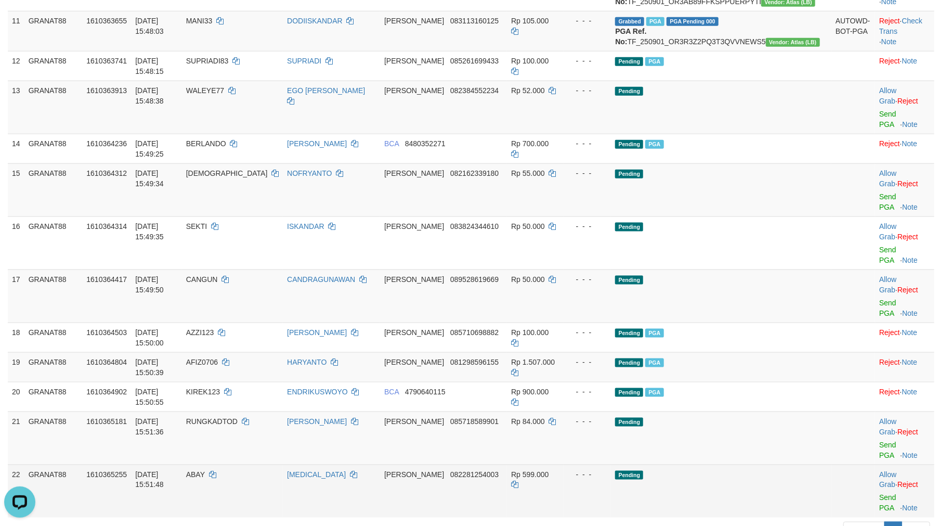
click at [205, 470] on span "ABAY" at bounding box center [195, 474] width 19 height 8
drag, startPoint x: 245, startPoint y: 358, endPoint x: 235, endPoint y: 360, distance: 10.1
click at [205, 470] on span "ABAY" at bounding box center [195, 474] width 19 height 8
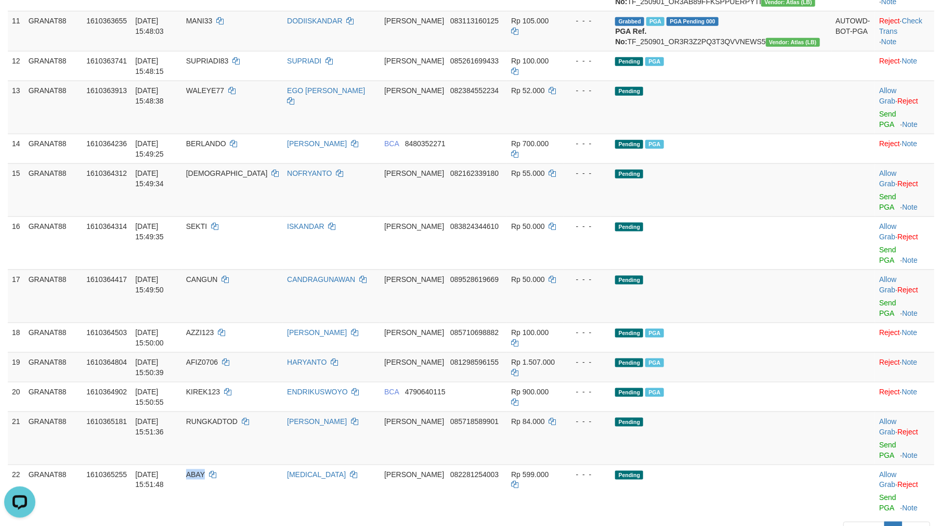
copy span "ABAY"
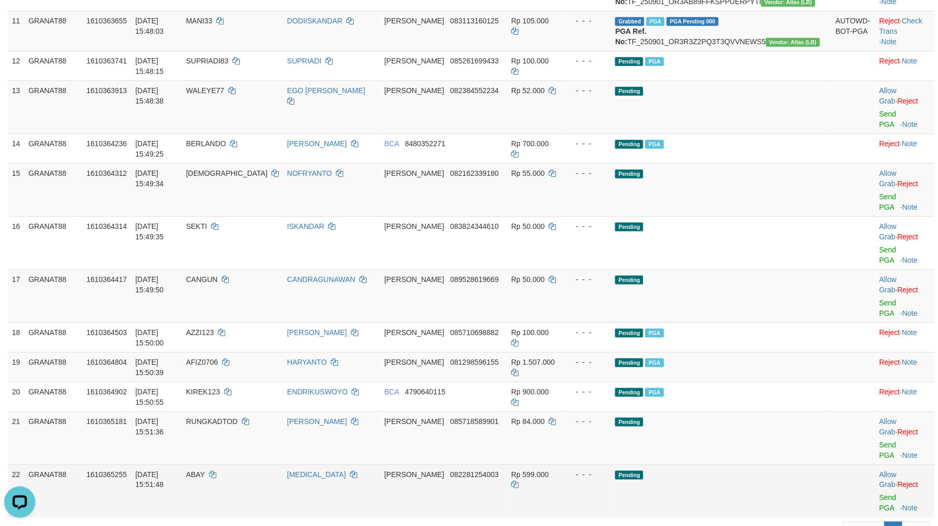
click at [549, 470] on span "Rp 599.000" at bounding box center [529, 474] width 37 height 8
drag, startPoint x: 560, startPoint y: 361, endPoint x: 551, endPoint y: 358, distance: 8.7
click at [549, 470] on span "Rp 599.000" at bounding box center [529, 474] width 37 height 8
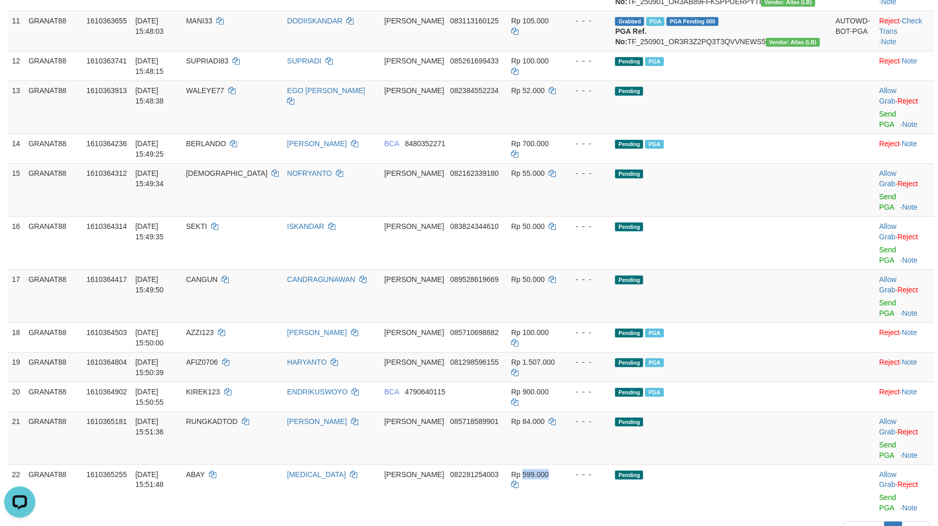
copy span "599.000"
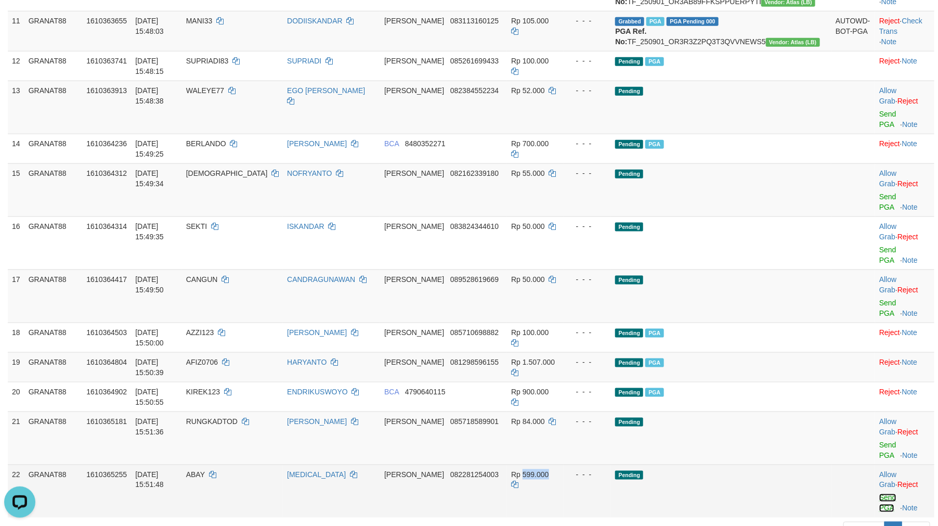
click at [880, 494] on link "Send PGA" at bounding box center [888, 503] width 17 height 19
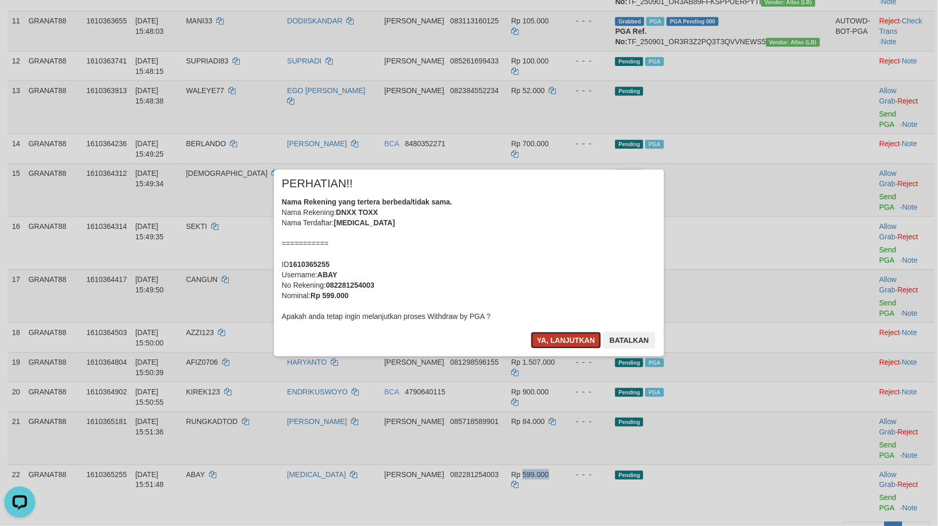
click at [565, 336] on button "Ya, lanjutkan" at bounding box center [566, 340] width 71 height 17
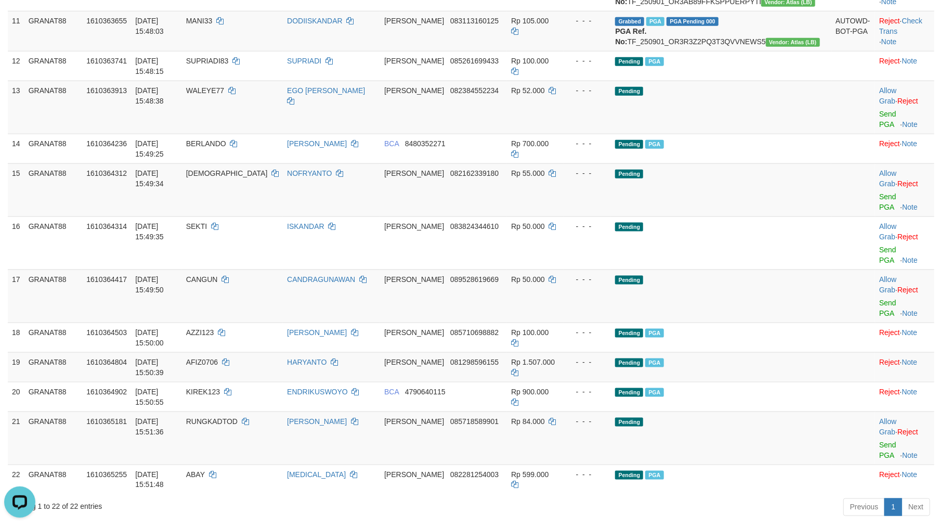
click at [679, 497] on div "Previous 1 Next" at bounding box center [665, 508] width 532 height 22
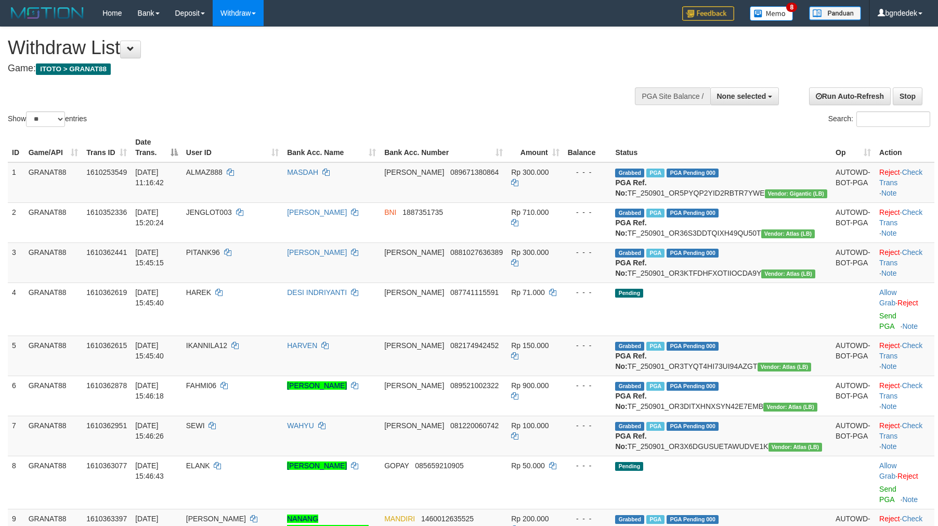
select select
select select "**"
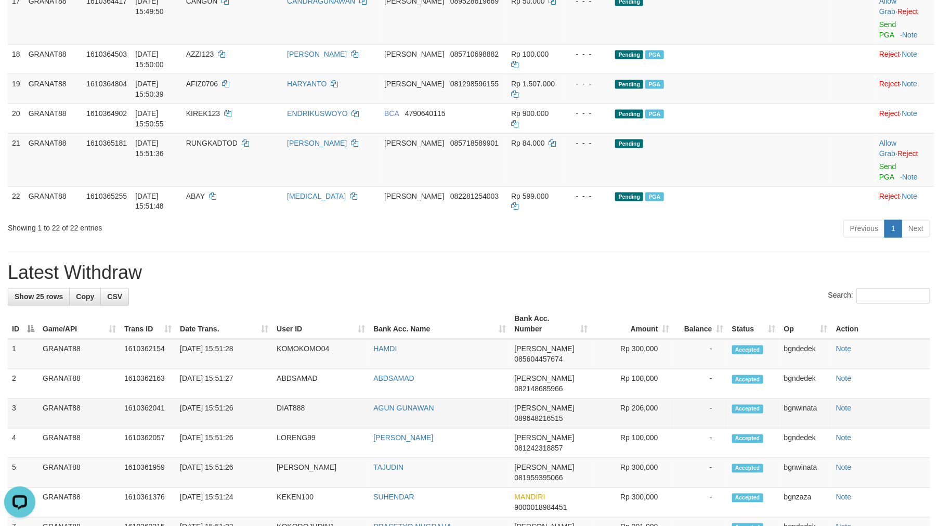
click at [657, 399] on td "Rp 206,000" at bounding box center [634, 414] width 82 height 30
drag, startPoint x: 657, startPoint y: 259, endPoint x: 650, endPoint y: 258, distance: 6.9
click at [650, 399] on td "Rp 206,000" at bounding box center [634, 414] width 82 height 30
click at [647, 399] on td "Rp 206,000" at bounding box center [634, 414] width 82 height 30
drag, startPoint x: 647, startPoint y: 260, endPoint x: 640, endPoint y: 259, distance: 7.4
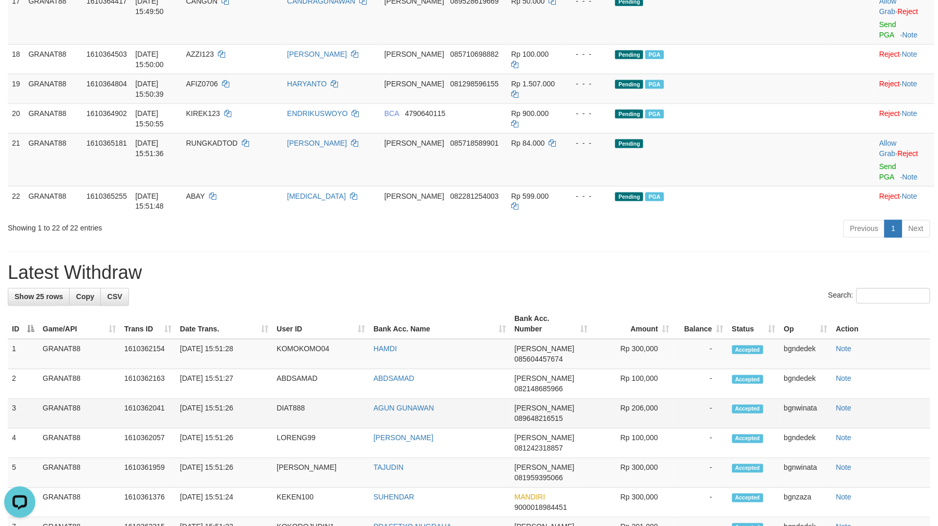
click at [640, 399] on td "Rp 206,000" at bounding box center [634, 414] width 82 height 30
copy td "206,000"
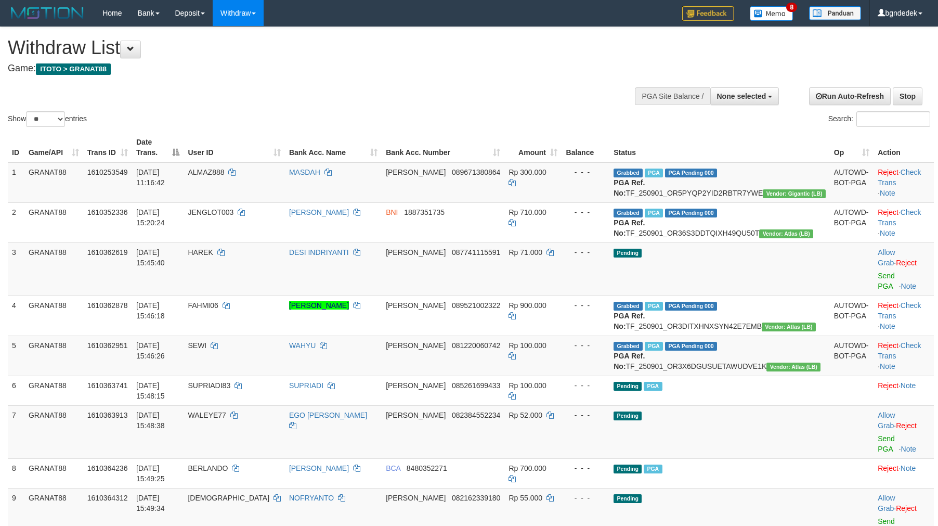
select select
select select "**"
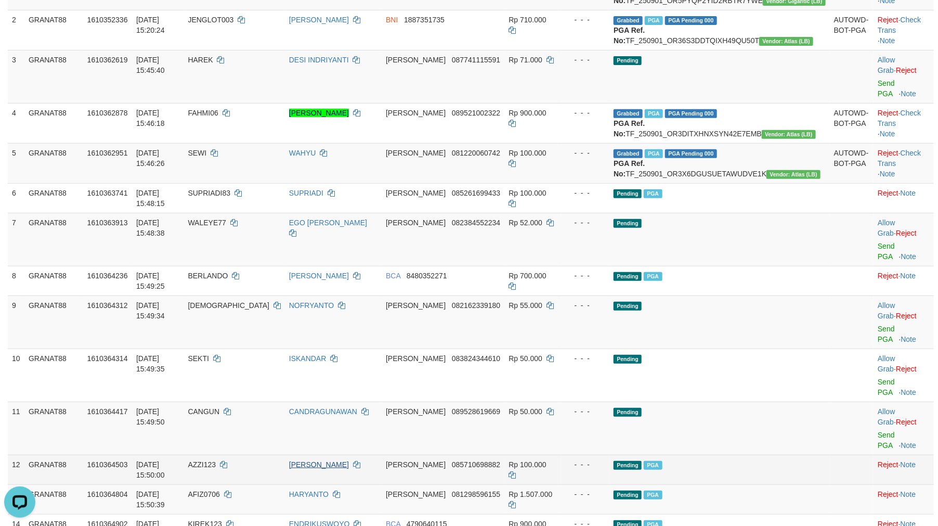
scroll to position [385, 0]
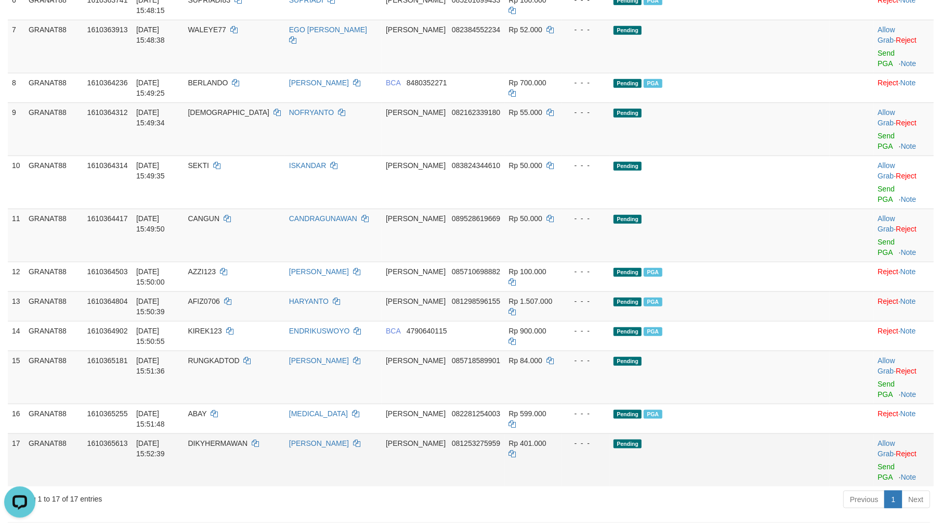
click at [248, 439] on span "DIKYHERMAWAN" at bounding box center [218, 443] width 60 height 8
copy span "DIKYHERMAWAN"
click at [546, 439] on span "Rp 401.000" at bounding box center [527, 443] width 37 height 8
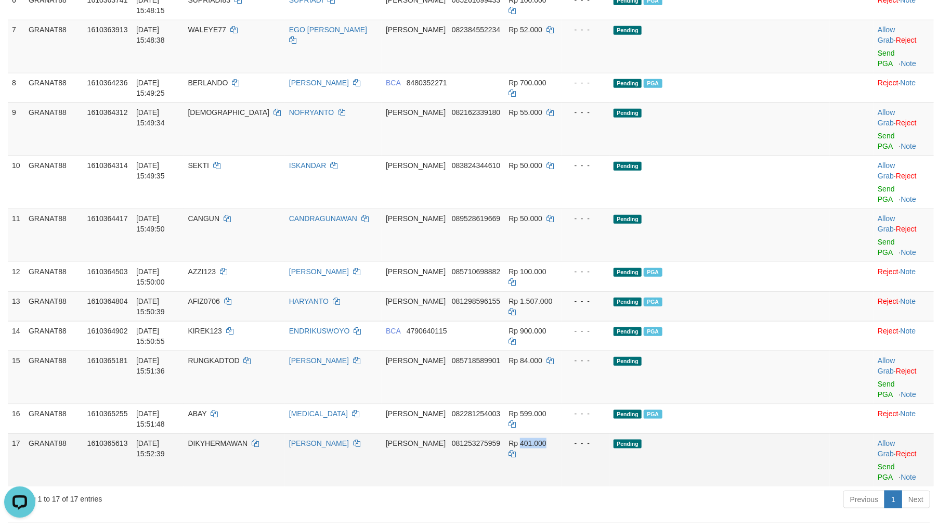
copy span "401.000"
click at [878, 462] on link "Send PGA" at bounding box center [886, 471] width 17 height 19
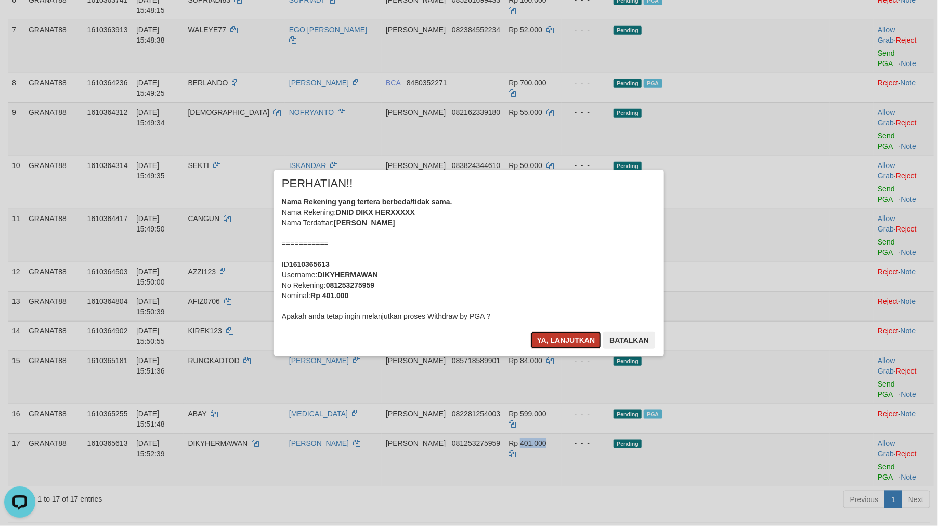
click at [567, 339] on button "Ya, lanjutkan" at bounding box center [566, 340] width 71 height 17
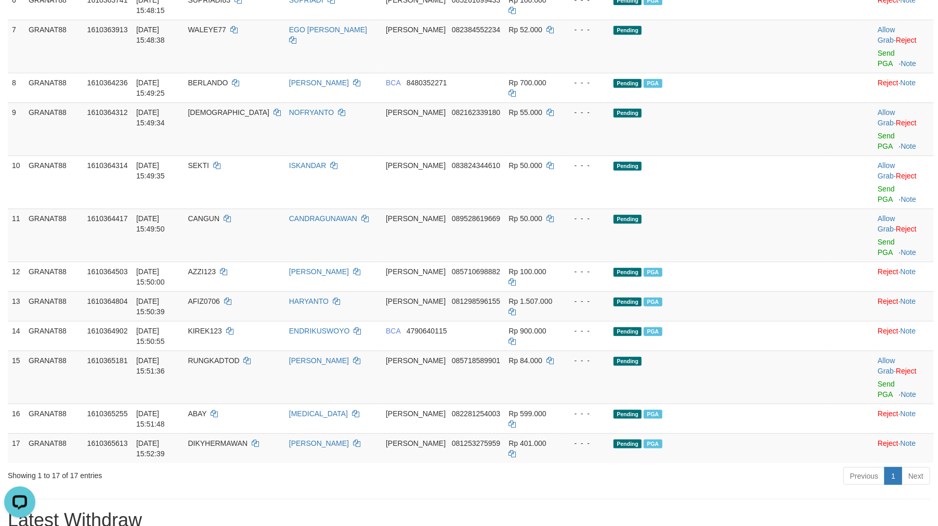
click at [683, 338] on div "**********" at bounding box center [469, 504] width 938 height 1725
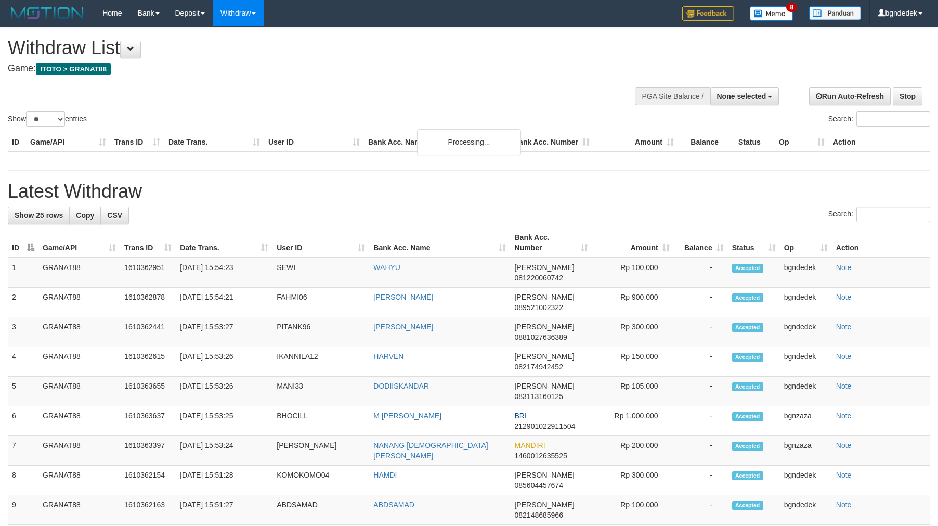
select select
select select "**"
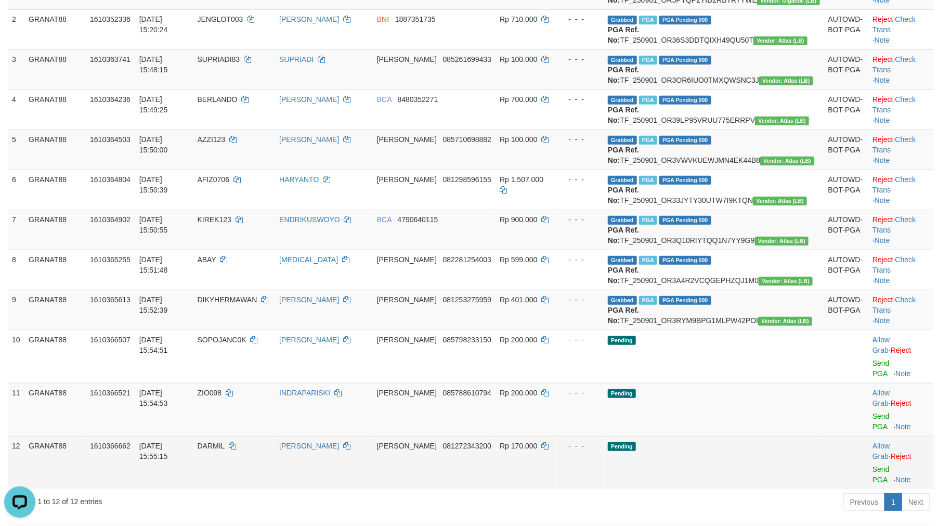
scroll to position [385, 0]
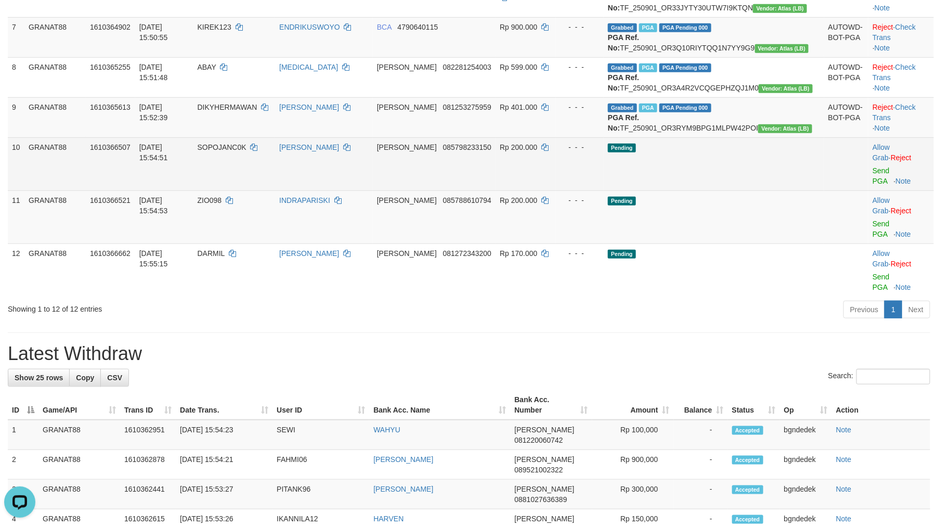
click at [263, 190] on td "SOPOJANC0K" at bounding box center [235, 163] width 82 height 53
drag, startPoint x: 263, startPoint y: 236, endPoint x: 251, endPoint y: 237, distance: 12.0
click at [251, 190] on td "SOPOJANC0K" at bounding box center [235, 163] width 82 height 53
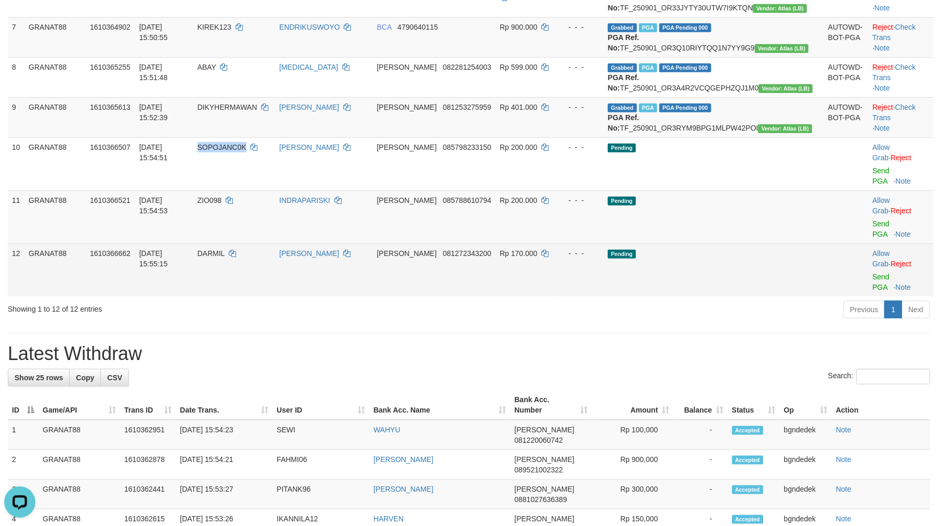
copy span "SOPOJANC0K"
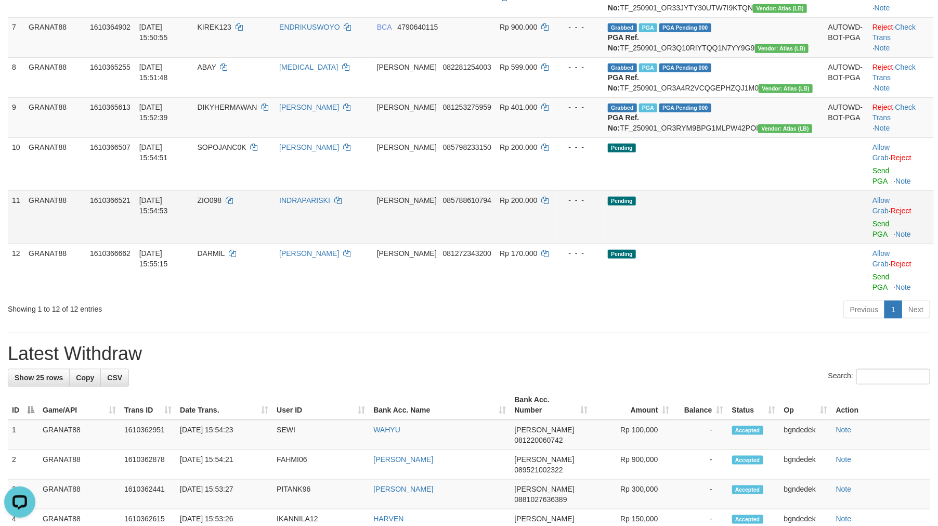
click at [222, 204] on span "ZIO098" at bounding box center [210, 200] width 24 height 8
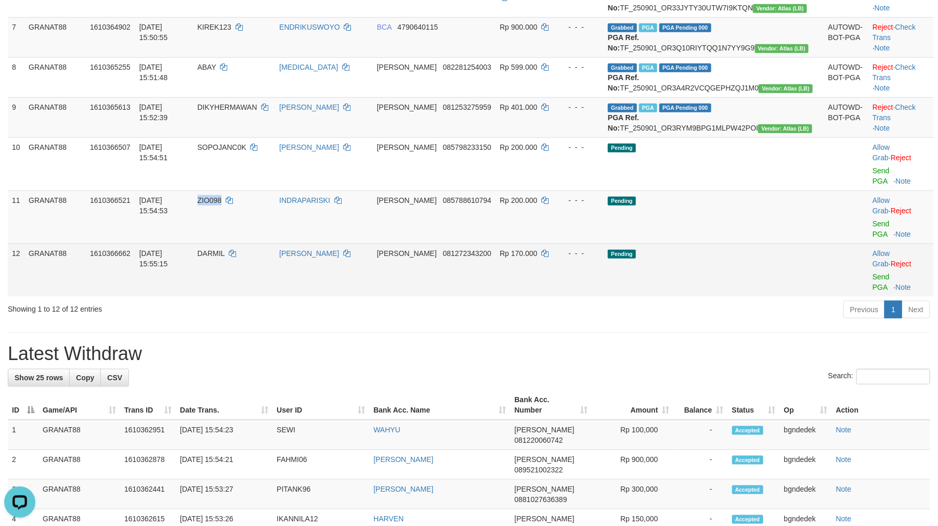
copy span "ZIO098"
click at [225, 258] on span "DARMIL" at bounding box center [211, 253] width 27 height 8
drag, startPoint x: 256, startPoint y: 294, endPoint x: 250, endPoint y: 293, distance: 6.3
click at [225, 258] on span "DARMIL" at bounding box center [211, 253] width 27 height 8
copy span "DARMIL"
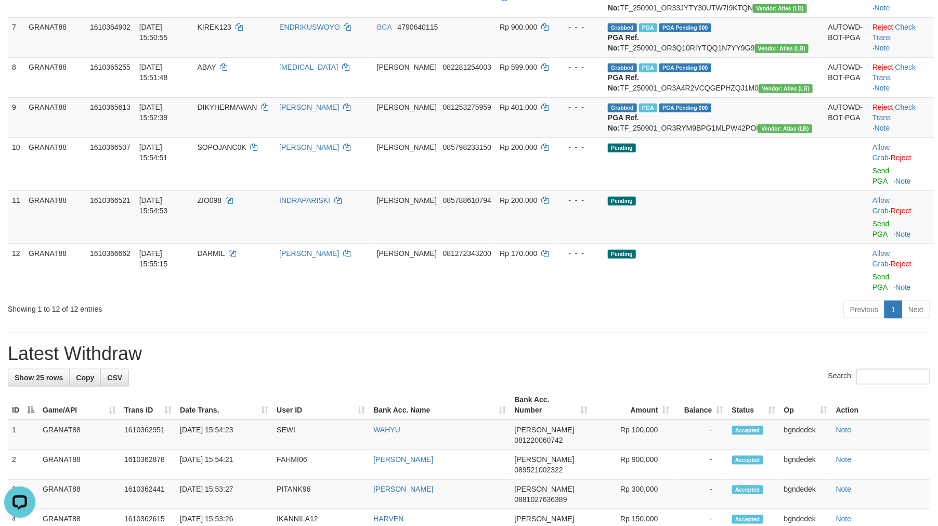
click at [464, 364] on h1 "Latest Withdraw" at bounding box center [469, 353] width 923 height 21
drag, startPoint x: 464, startPoint y: 370, endPoint x: 428, endPoint y: 372, distance: 36.5
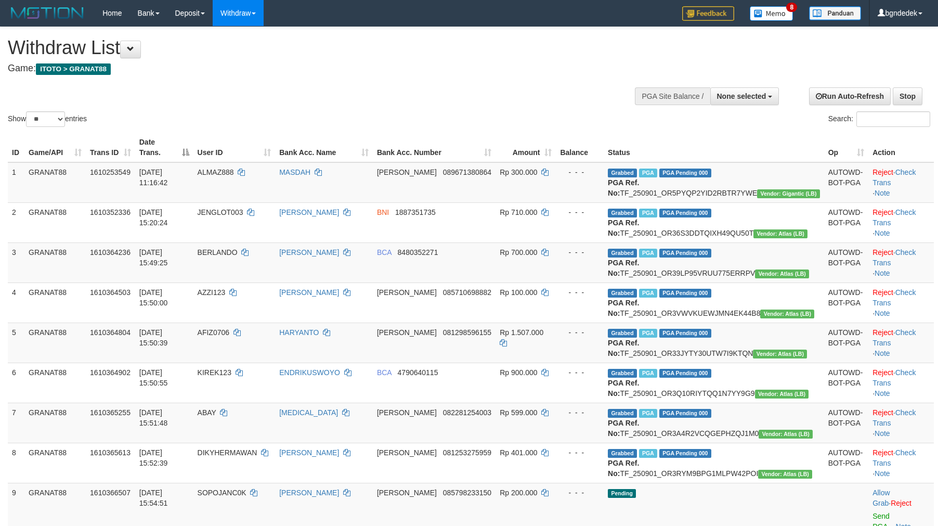
select select
select select "**"
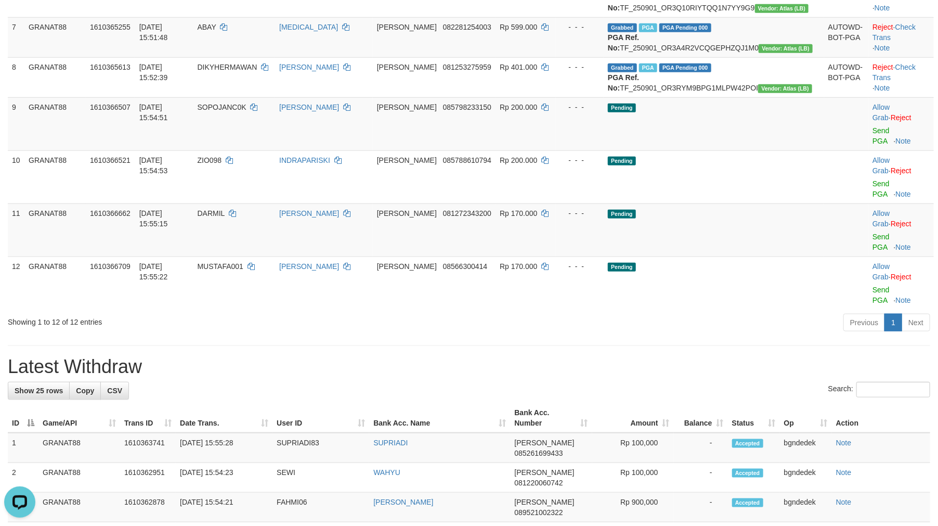
click at [461, 338] on div "**********" at bounding box center [469, 432] width 938 height 1581
click at [507, 331] on div "**********" at bounding box center [469, 432] width 938 height 1581
click at [649, 313] on div "Previous 1 Next" at bounding box center [665, 324] width 532 height 22
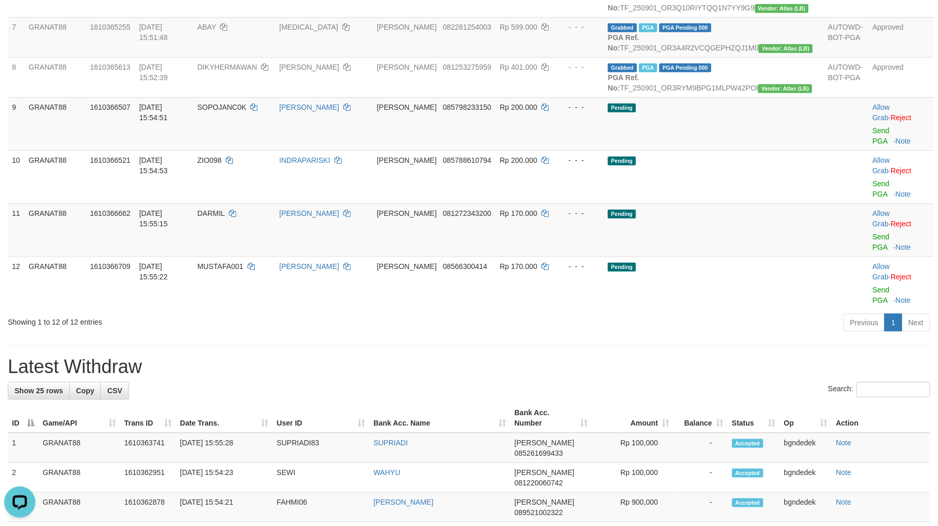
drag, startPoint x: 378, startPoint y: 339, endPoint x: 256, endPoint y: 358, distance: 123.2
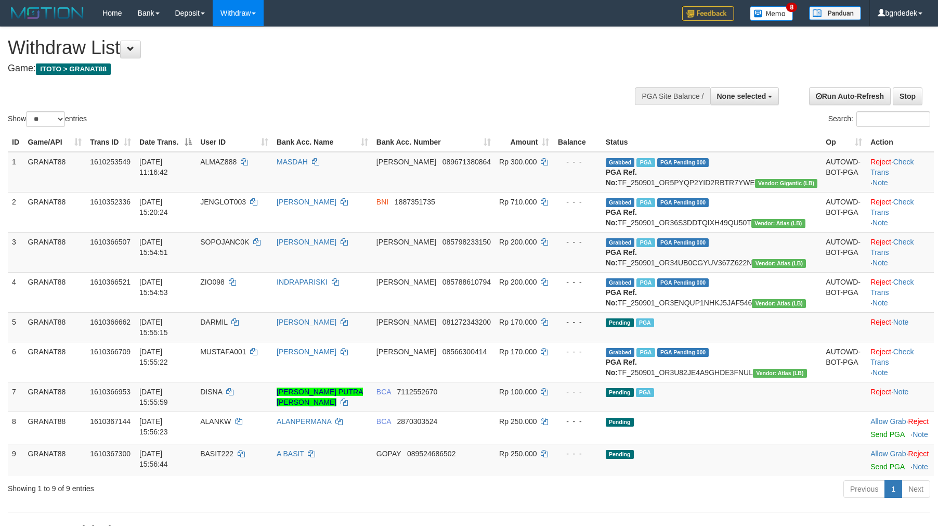
select select
select select "**"
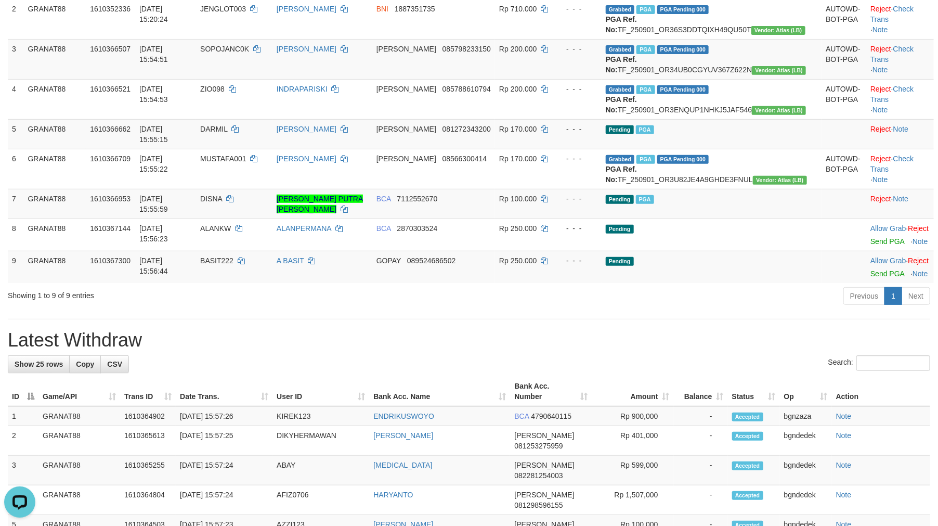
click at [442, 365] on div "**********" at bounding box center [469, 505] width 938 height 1342
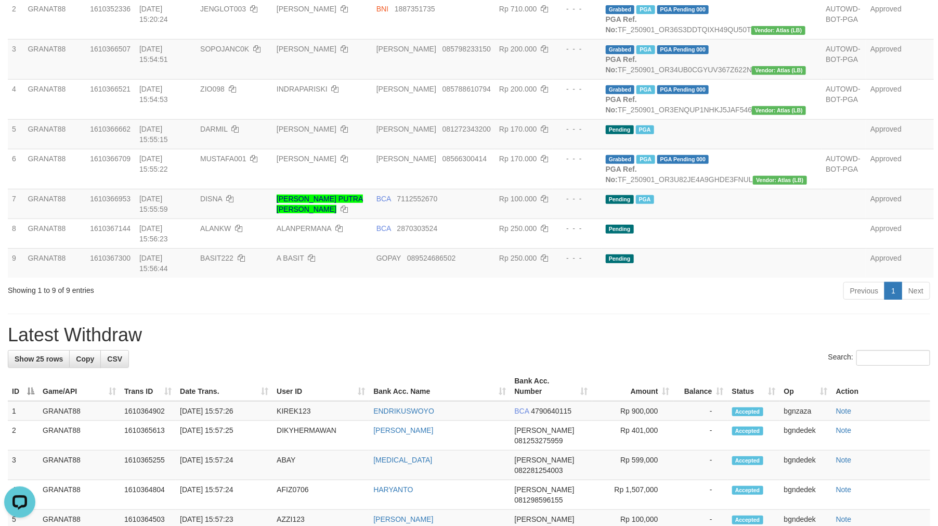
click at [633, 345] on h1 "Latest Withdraw" at bounding box center [469, 335] width 923 height 21
drag, startPoint x: 565, startPoint y: 367, endPoint x: 557, endPoint y: 367, distance: 7.8
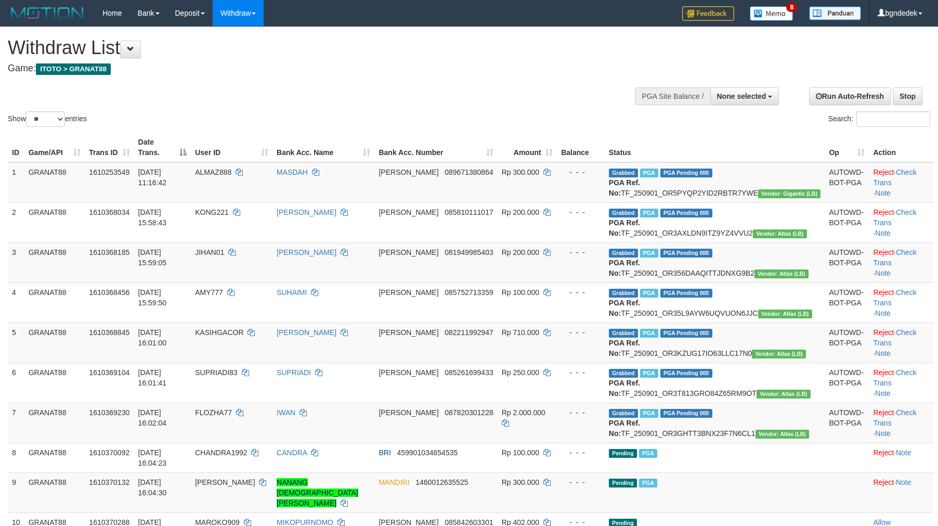
select select
select select "**"
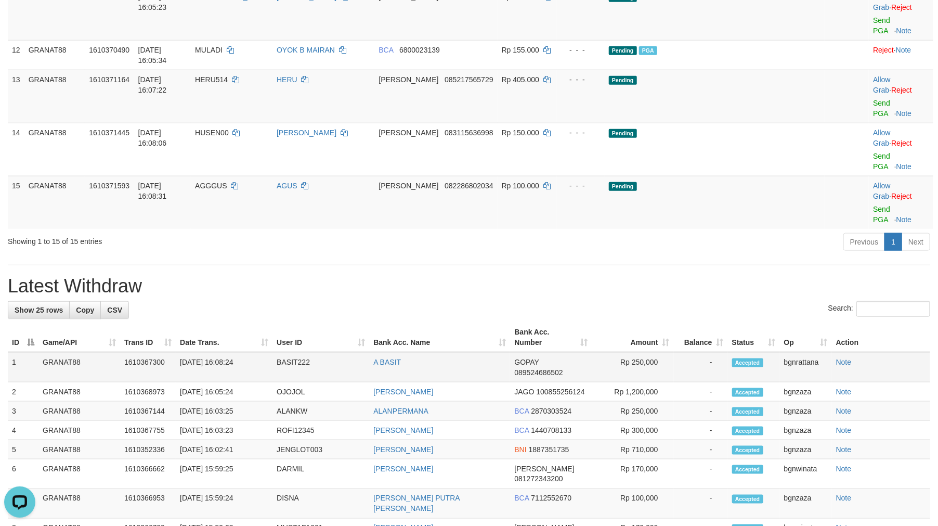
scroll to position [385, 0]
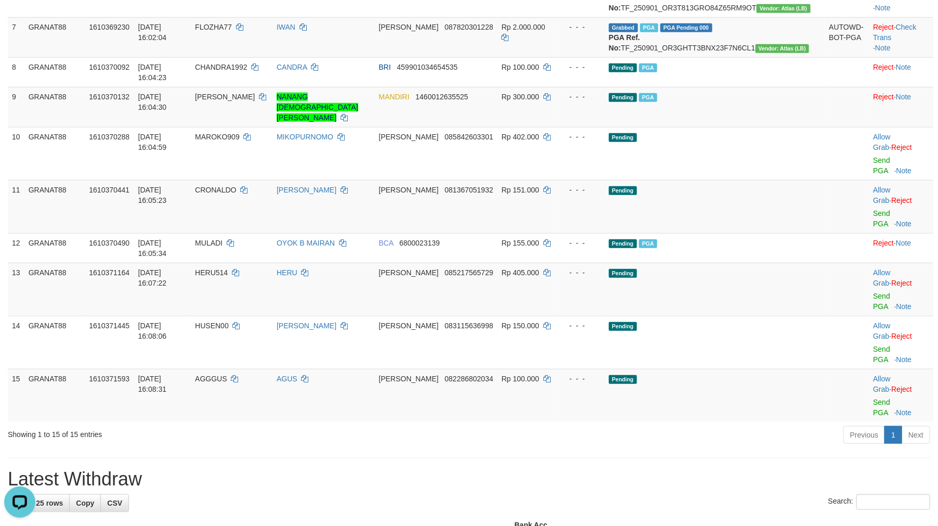
click at [344, 387] on div "**********" at bounding box center [469, 463] width 938 height 1642
drag, startPoint x: 352, startPoint y: 391, endPoint x: 251, endPoint y: 444, distance: 114.2
click at [292, 425] on div "**********" at bounding box center [469, 463] width 938 height 1642
click at [642, 469] on h1 "Latest Withdraw" at bounding box center [469, 479] width 923 height 21
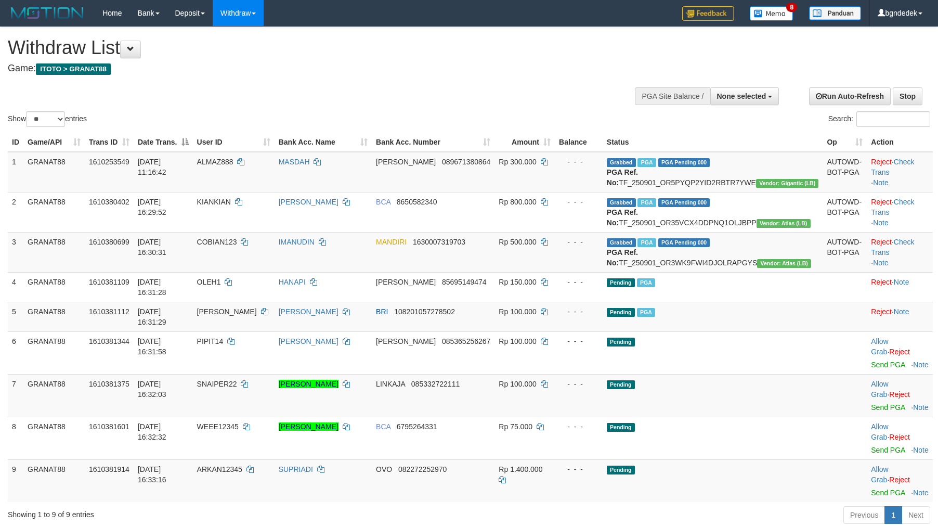
select select
select select "**"
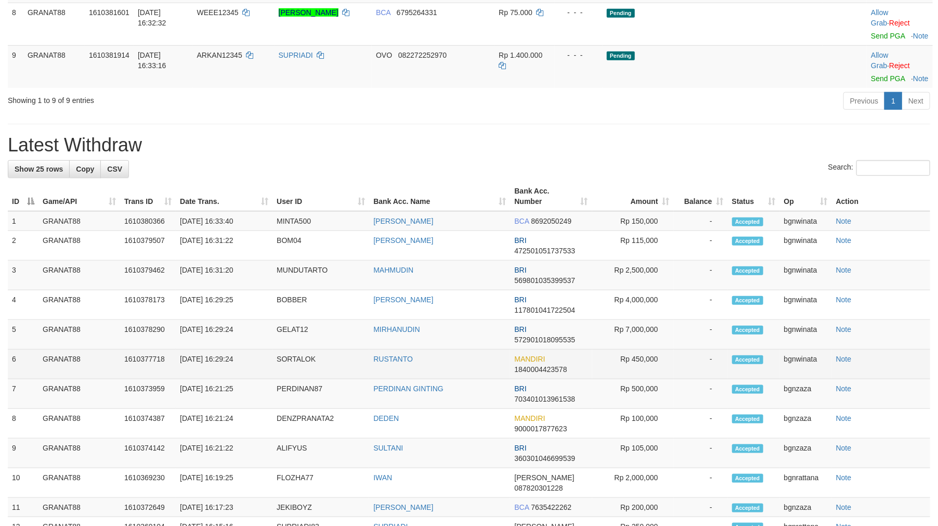
scroll to position [385, 0]
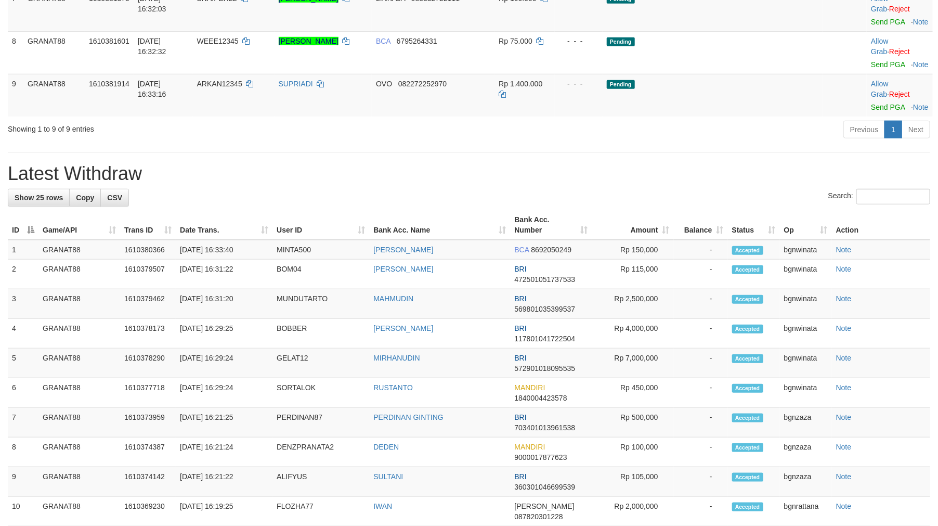
click at [616, 155] on div "**********" at bounding box center [469, 305] width 938 height 1326
